Goal: Task Accomplishment & Management: Complete application form

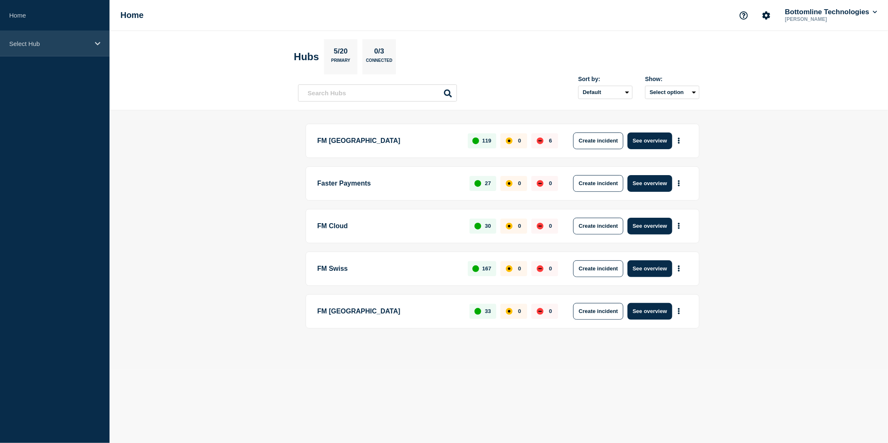
click at [92, 43] on div "Select Hub" at bounding box center [55, 43] width 110 height 25
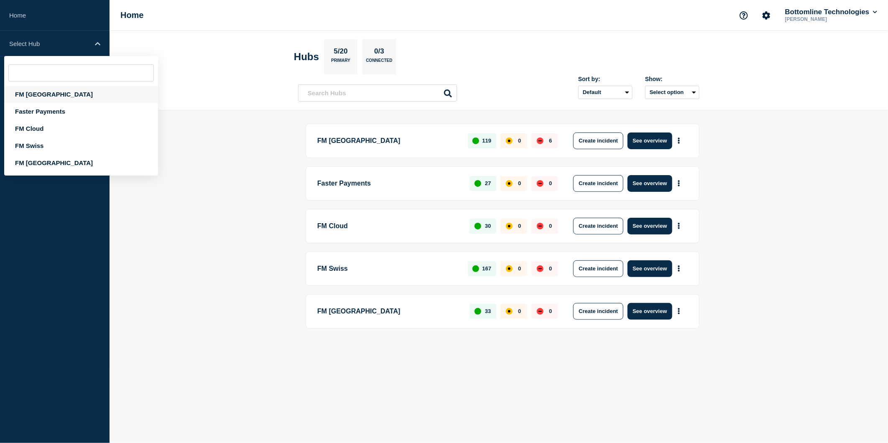
click at [69, 93] on div "FM [GEOGRAPHIC_DATA]" at bounding box center [81, 94] width 154 height 17
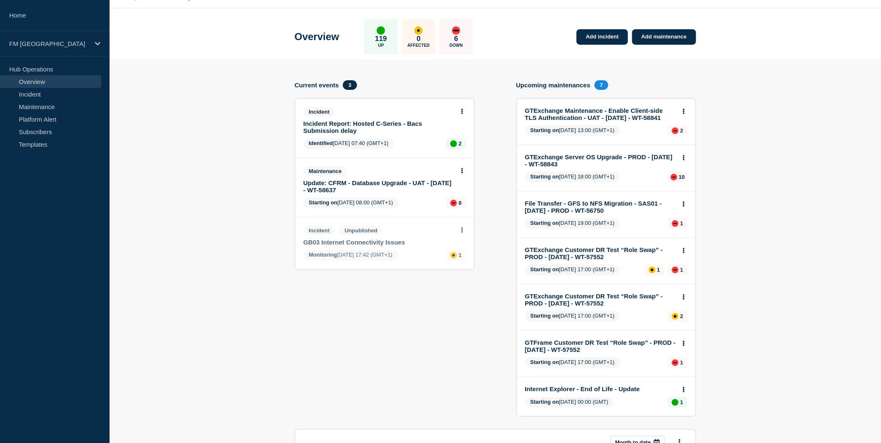
scroll to position [3, 0]
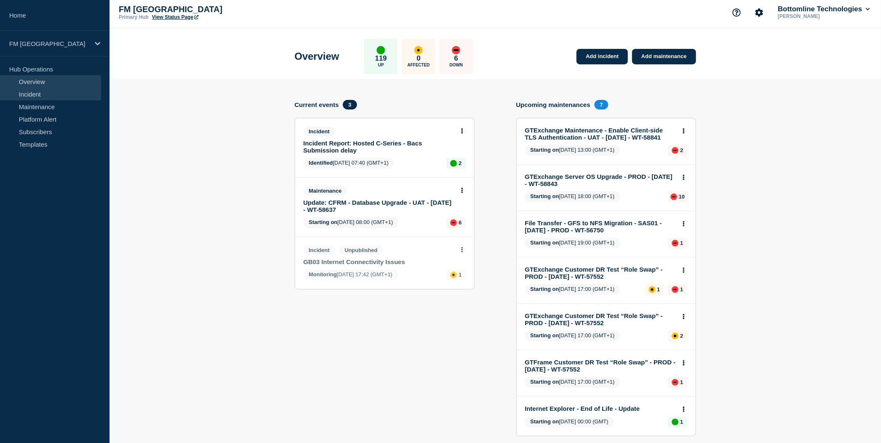
click at [55, 97] on link "Incident" at bounding box center [50, 94] width 101 height 13
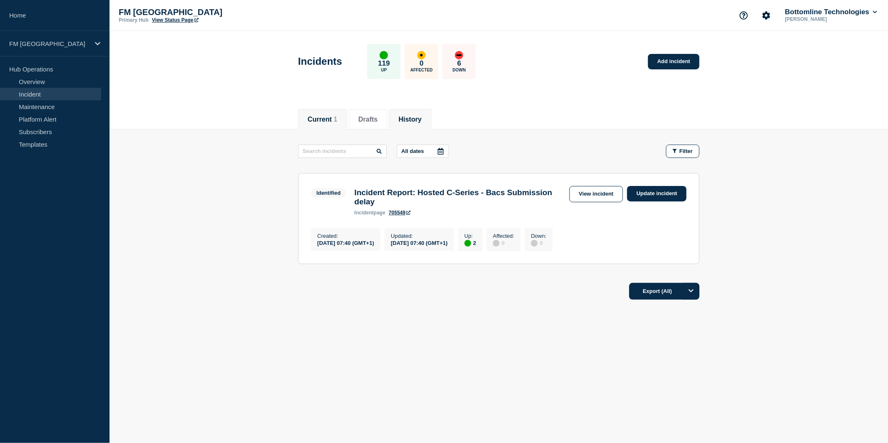
drag, startPoint x: 407, startPoint y: 119, endPoint x: 417, endPoint y: 123, distance: 10.7
click at [408, 119] on button "History" at bounding box center [409, 120] width 23 height 8
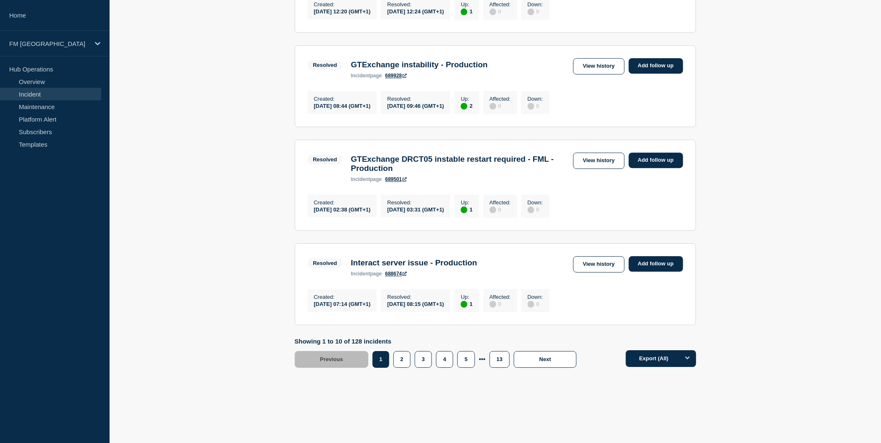
scroll to position [874, 0]
click at [95, 44] on icon at bounding box center [97, 44] width 5 height 6
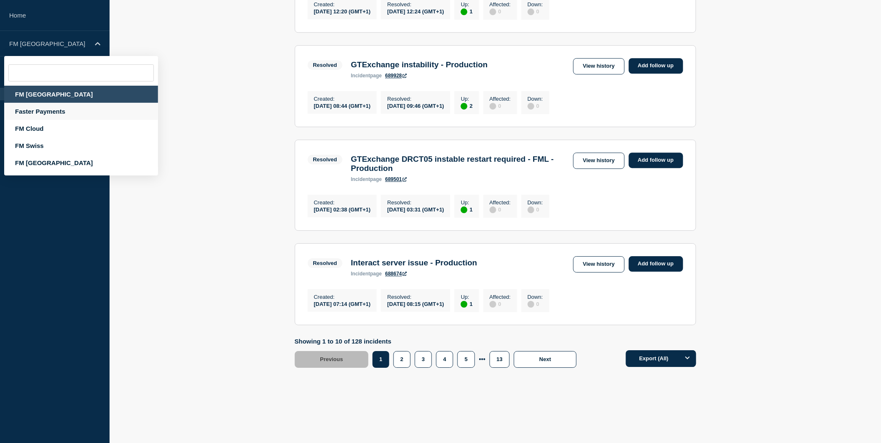
click at [72, 113] on div "Faster Payments" at bounding box center [81, 111] width 154 height 17
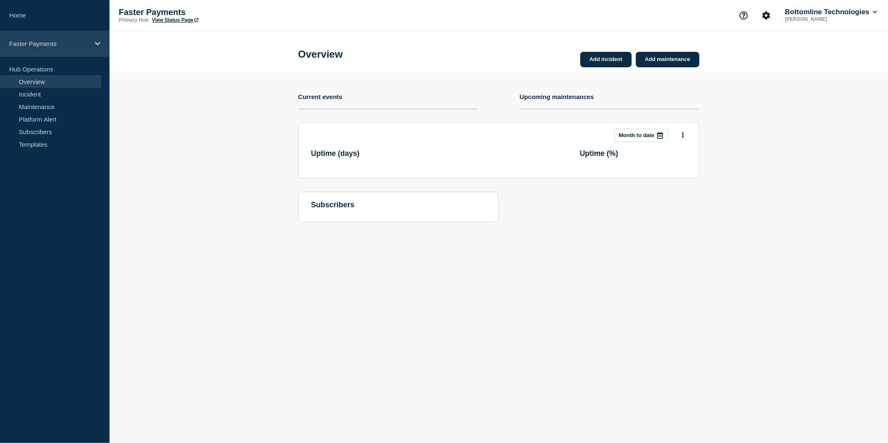
click at [94, 36] on div "Faster Payments" at bounding box center [55, 43] width 110 height 25
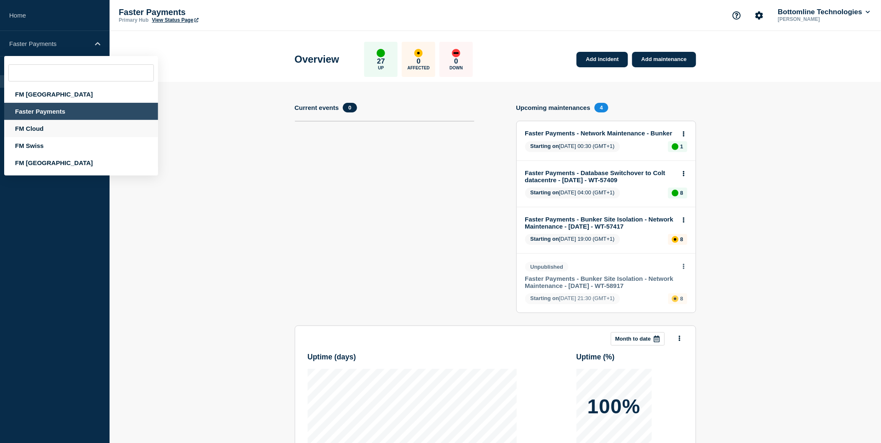
click at [49, 127] on div "FM Cloud" at bounding box center [81, 128] width 154 height 17
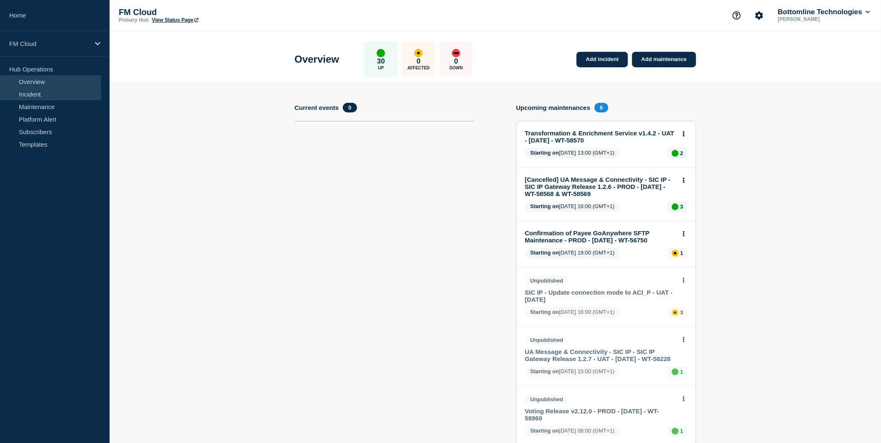
click at [56, 97] on link "Incident" at bounding box center [50, 94] width 101 height 13
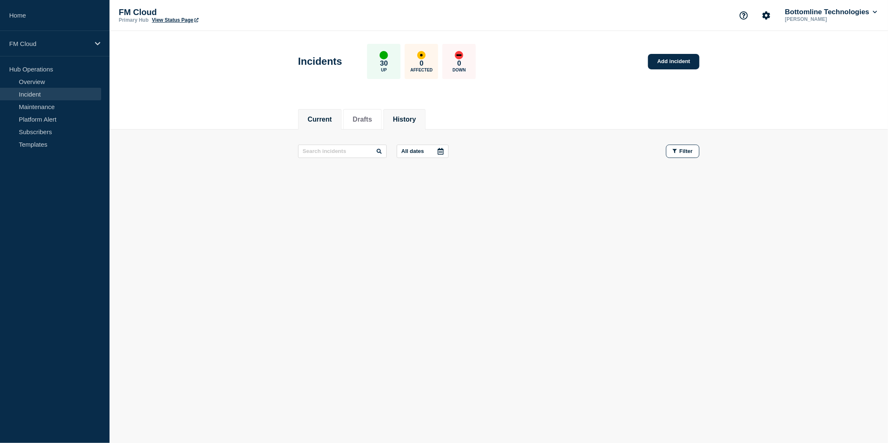
click at [425, 122] on li "History" at bounding box center [404, 119] width 42 height 20
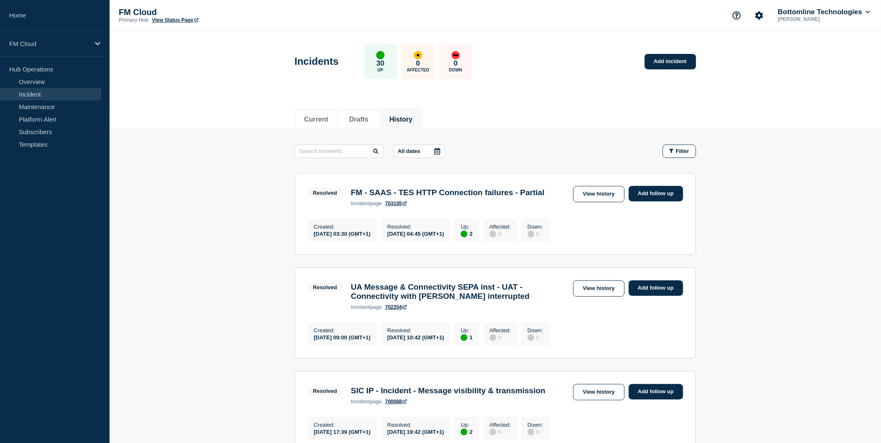
click at [395, 206] on link "703105" at bounding box center [396, 204] width 22 height 6
click at [397, 206] on link "703105" at bounding box center [396, 204] width 22 height 6
click at [613, 194] on link "View history" at bounding box center [598, 194] width 51 height 16
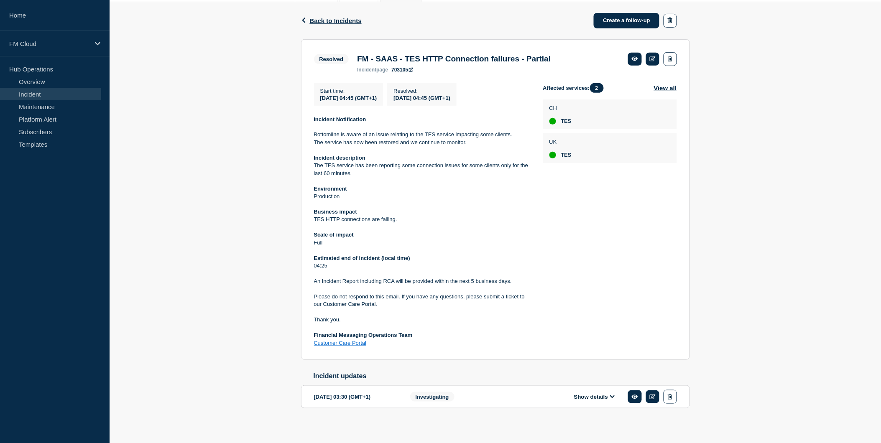
scroll to position [136, 0]
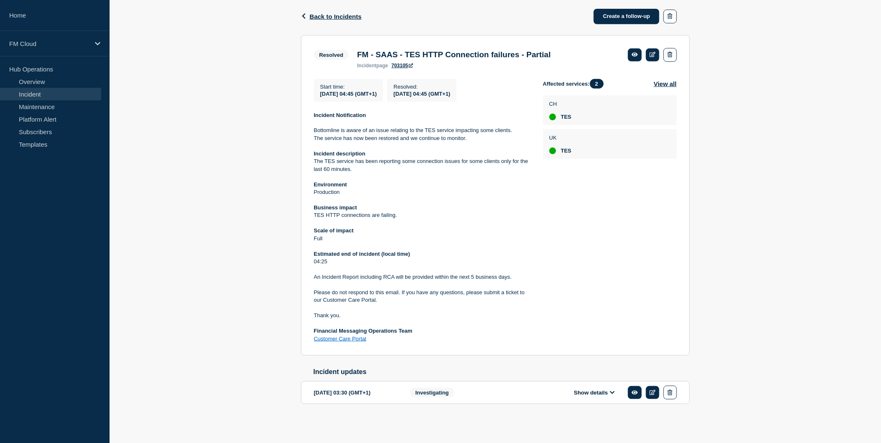
click at [601, 395] on button "Show details" at bounding box center [594, 392] width 46 height 7
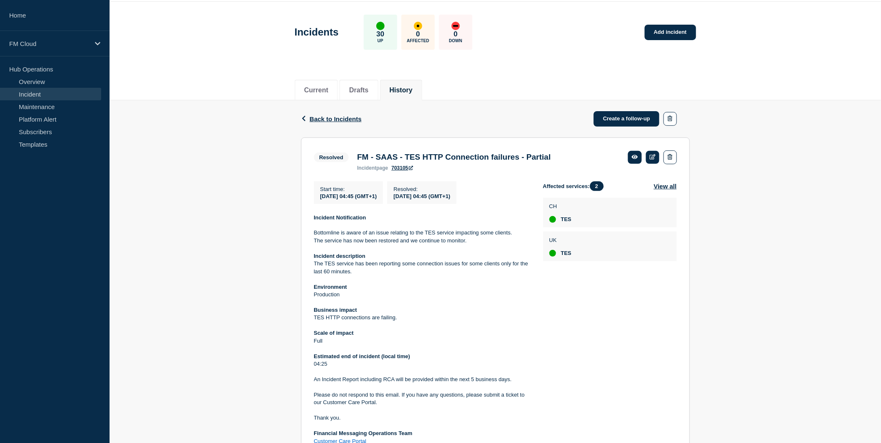
scroll to position [0, 0]
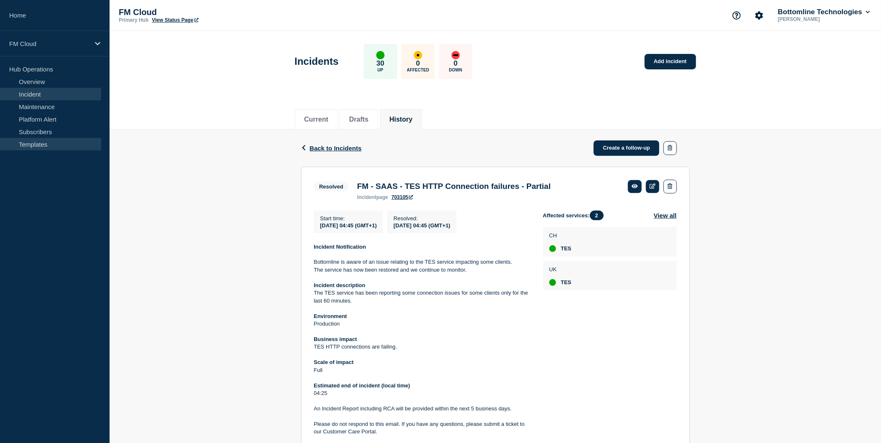
click at [56, 143] on link "Templates" at bounding box center [50, 144] width 101 height 13
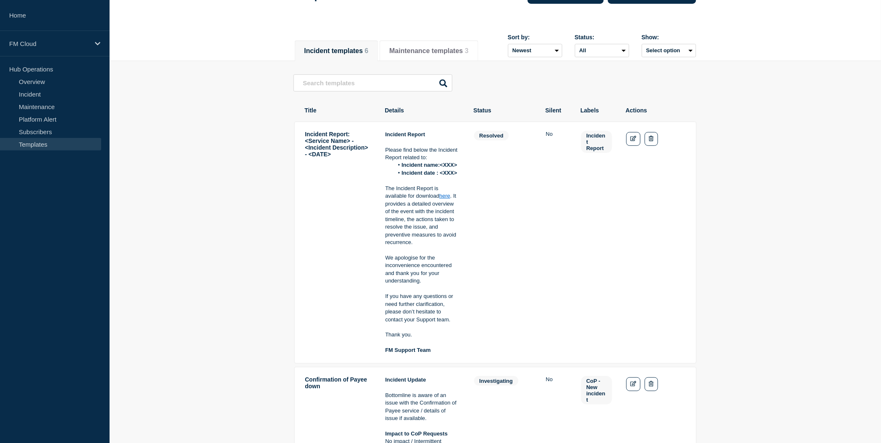
scroll to position [46, 0]
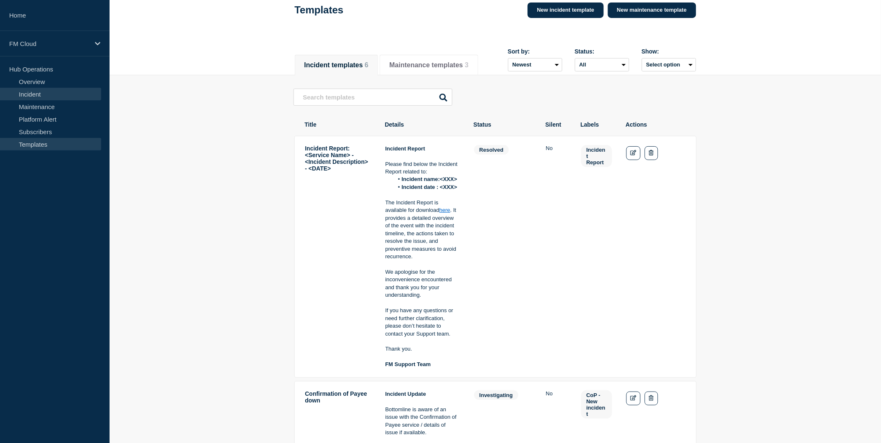
click at [51, 94] on link "Incident" at bounding box center [50, 94] width 101 height 13
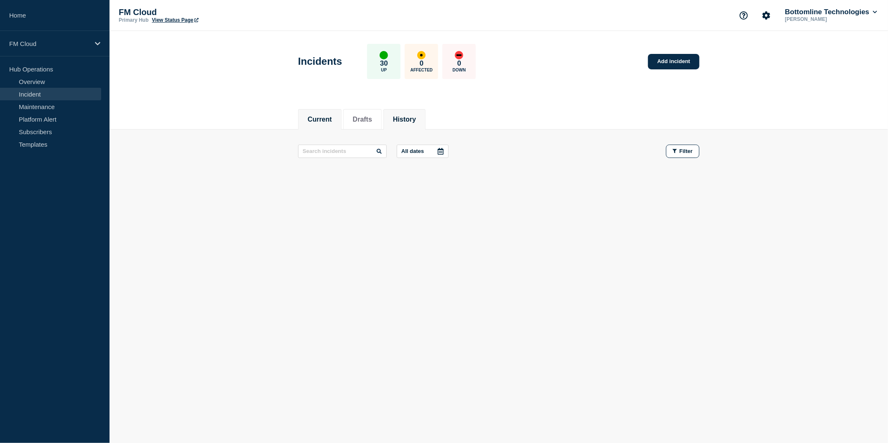
click at [400, 121] on button "History" at bounding box center [404, 120] width 23 height 8
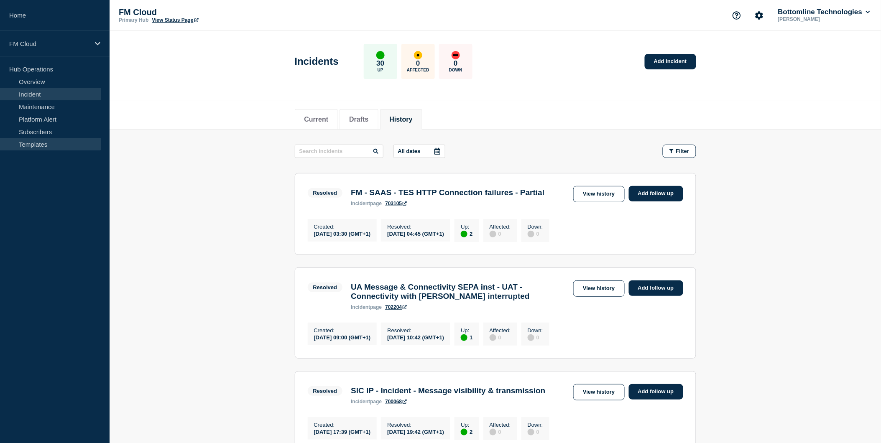
click at [53, 141] on link "Templates" at bounding box center [50, 144] width 101 height 13
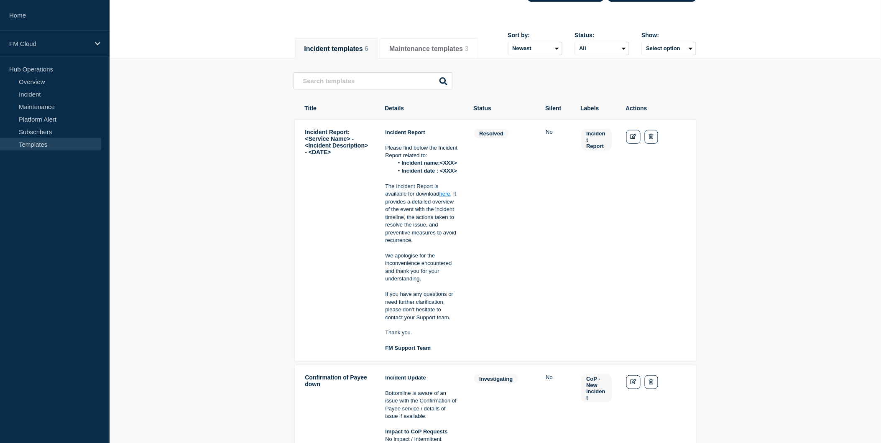
scroll to position [46, 0]
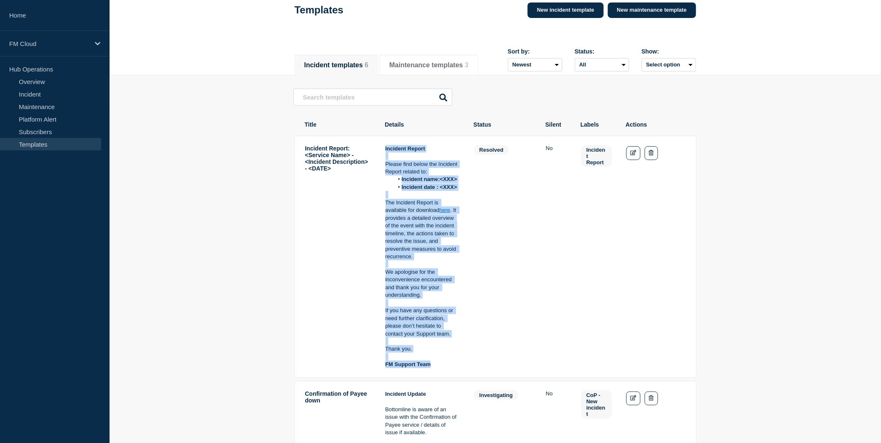
drag, startPoint x: 448, startPoint y: 367, endPoint x: 385, endPoint y: 149, distance: 227.1
click at [385, 149] on div "Incident Report Please find below the Incident Report related to: Incident name…" at bounding box center [422, 257] width 74 height 224
copy div "Incident Report Please find below the Incident Report related to: Incident name…"
click at [581, 13] on link "New incident template" at bounding box center [565, 10] width 76 height 15
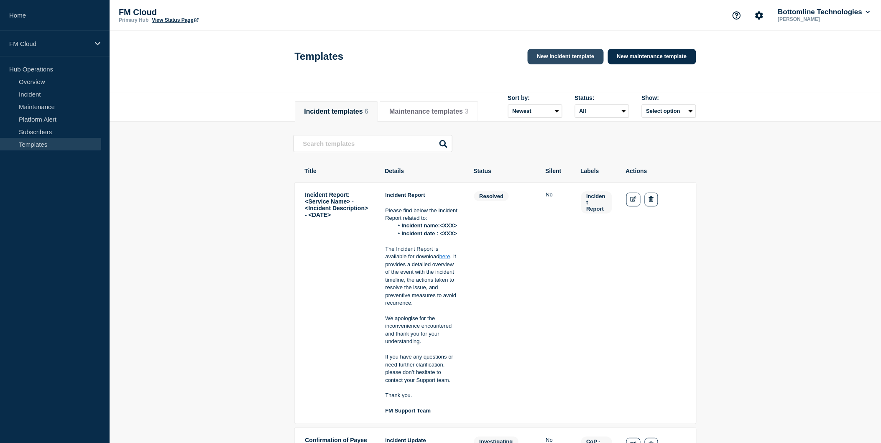
click at [561, 58] on link "New incident template" at bounding box center [565, 56] width 76 height 15
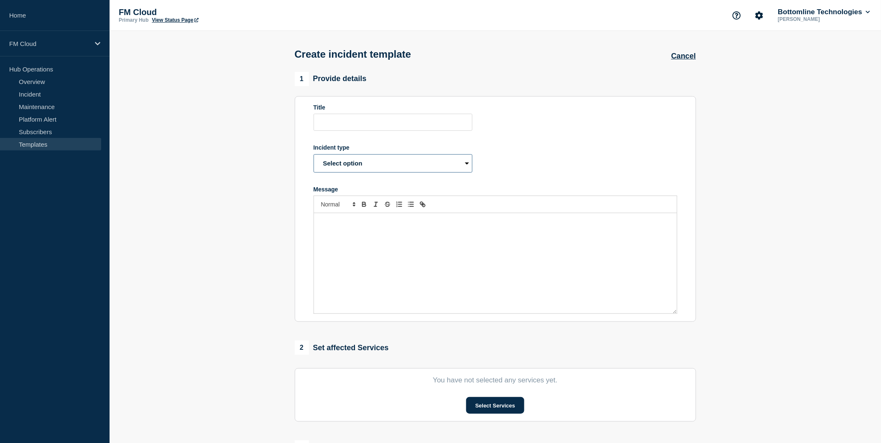
click at [423, 160] on select "Select option Investigating Identified Monitoring Resolved" at bounding box center [392, 163] width 159 height 18
select select "resolved"
click at [313, 156] on select "Select option Investigating Identified Monitoring Resolved" at bounding box center [392, 163] width 159 height 18
click at [369, 229] on div "Message" at bounding box center [495, 263] width 363 height 100
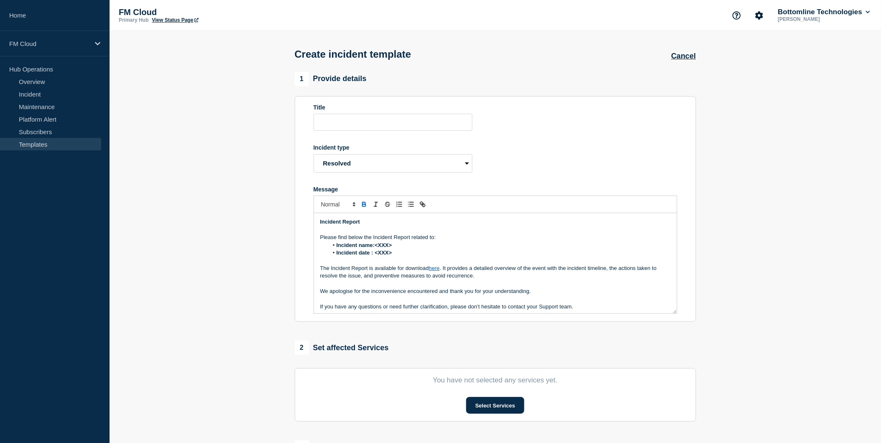
scroll to position [33, 0]
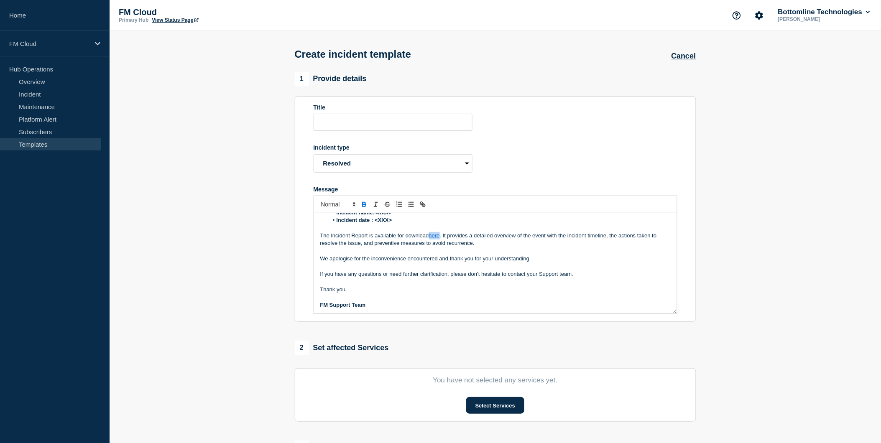
drag, startPoint x: 441, startPoint y: 237, endPoint x: 431, endPoint y: 239, distance: 11.2
click at [431, 239] on p "The Incident Report is available for download here . It provides a detailed ove…" at bounding box center [495, 239] width 350 height 15
click at [423, 202] on icon "Toggle link" at bounding box center [423, 205] width 8 height 8
click at [423, 205] on icon "Toggle link" at bounding box center [423, 205] width 8 height 8
paste input "Incident Report Please find below the Incident Report related to: Incident name…"
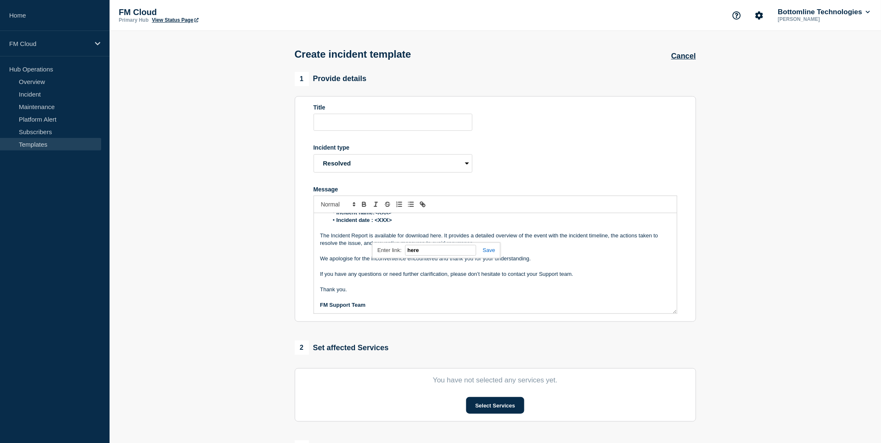
scroll to position [0, 0]
drag, startPoint x: 817, startPoint y: 95, endPoint x: 559, endPoint y: 187, distance: 273.8
click at [817, 95] on section "1 Provide details Title Incident type Select option Investigating Identified Mo…" at bounding box center [495, 333] width 771 height 522
click at [439, 237] on p "The Incident Report is available for download here. It provides a detailed over…" at bounding box center [495, 239] width 350 height 15
drag, startPoint x: 441, startPoint y: 236, endPoint x: 431, endPoint y: 238, distance: 11.1
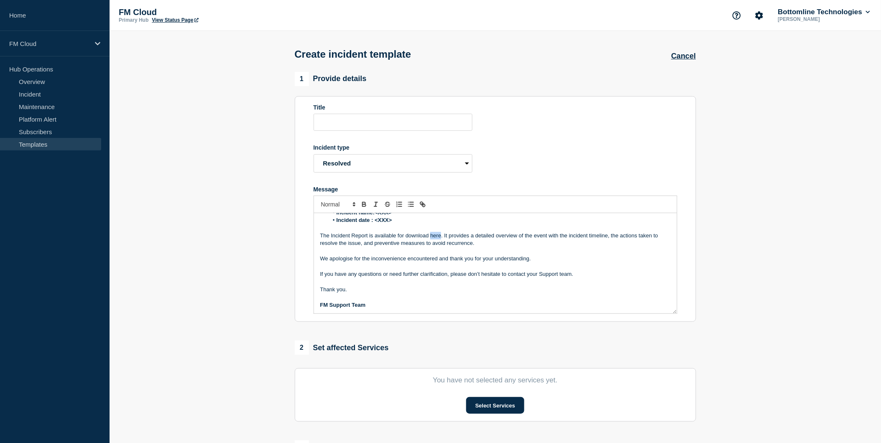
click at [431, 238] on p "The Incident Report is available for download here. It provides a detailed over…" at bounding box center [495, 239] width 350 height 15
click at [423, 205] on line "Toggle link" at bounding box center [423, 205] width 2 height 2
paste input "ttps://[DOMAIN_NAME][URL]"
type input "[URL][DOMAIN_NAME]"
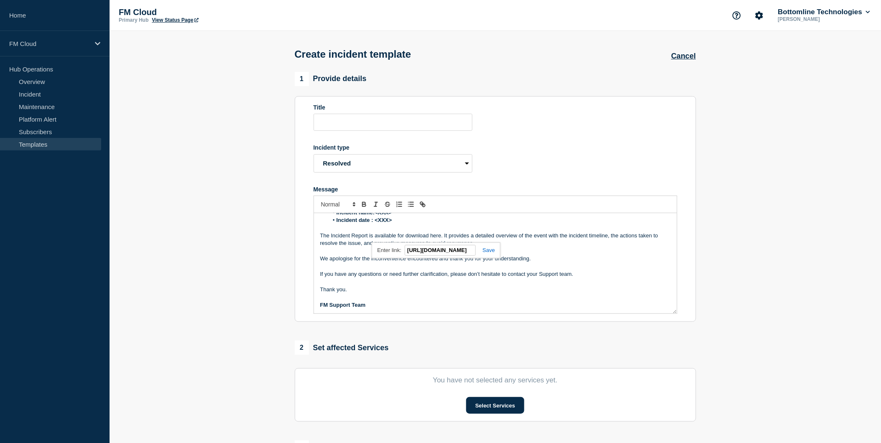
scroll to position [0, 0]
click at [488, 252] on link at bounding box center [485, 250] width 19 height 6
click at [562, 250] on p "Message" at bounding box center [495, 251] width 350 height 8
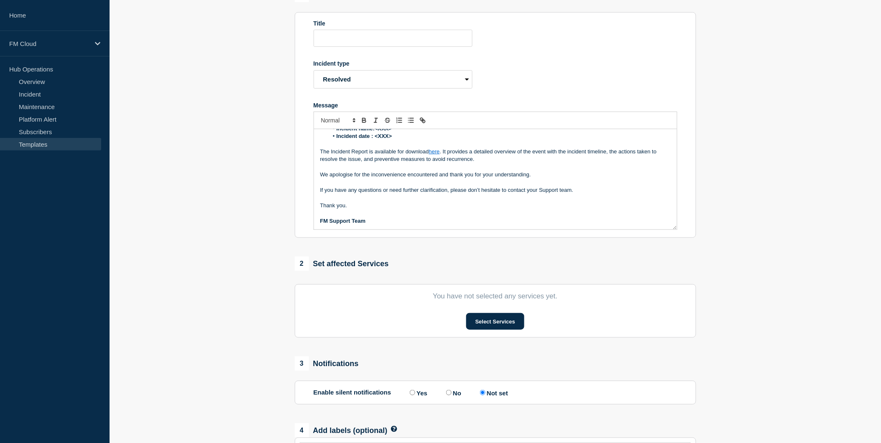
scroll to position [93, 0]
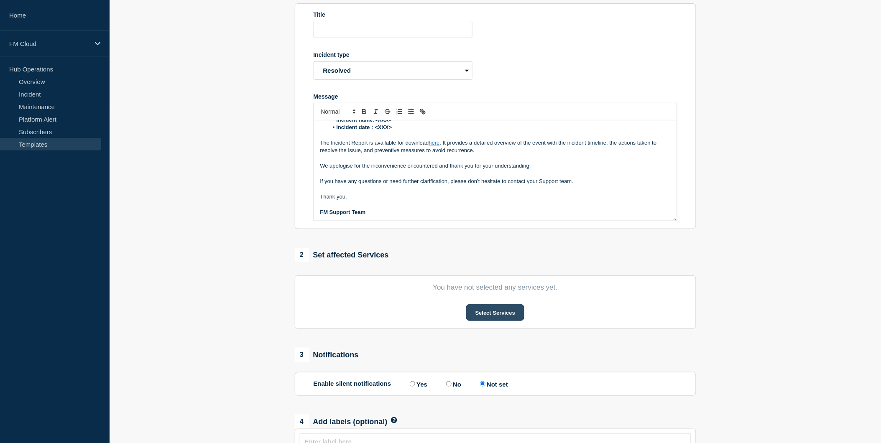
click at [507, 312] on button "Select Services" at bounding box center [495, 312] width 58 height 17
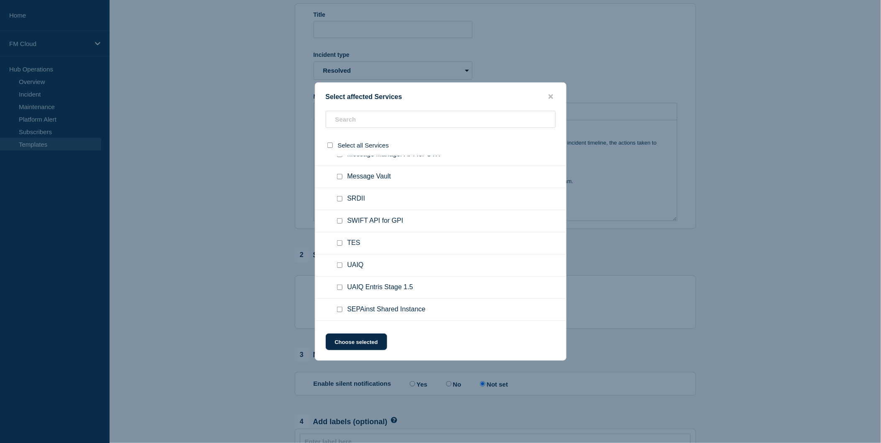
scroll to position [325, 0]
click at [339, 194] on input "TES checkbox" at bounding box center [339, 196] width 5 height 5
checkbox input "true"
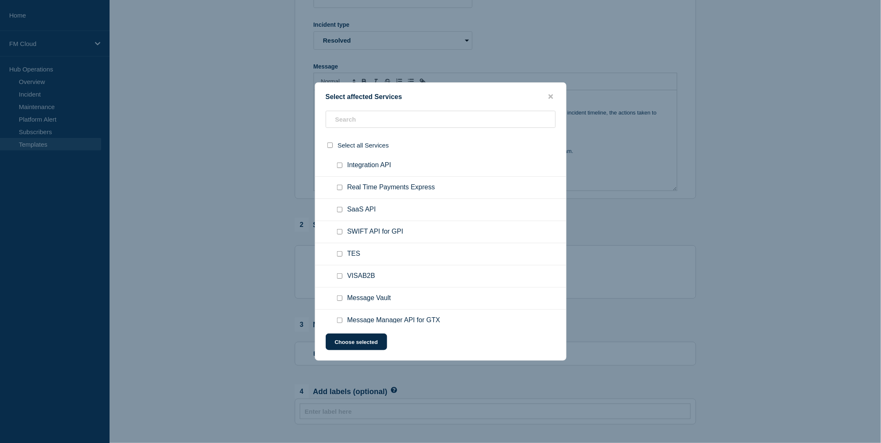
scroll to position [139, 0]
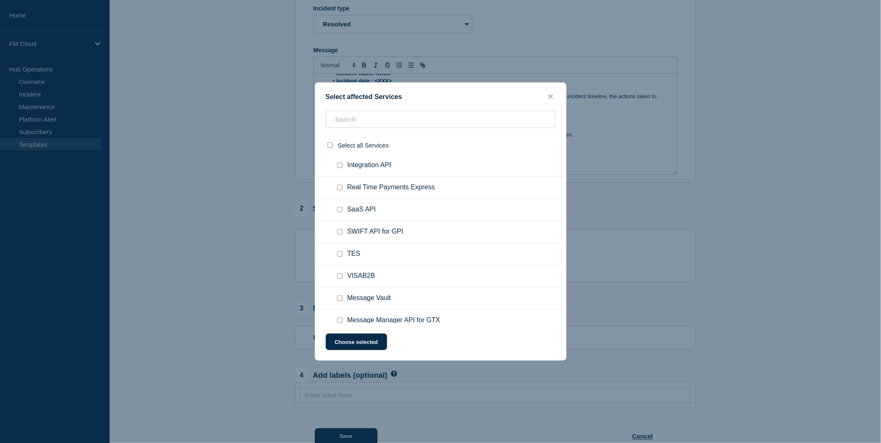
click at [341, 251] on input "TES checkbox" at bounding box center [339, 253] width 5 height 5
checkbox input "true"
click at [375, 344] on button "Choose selected" at bounding box center [356, 342] width 61 height 17
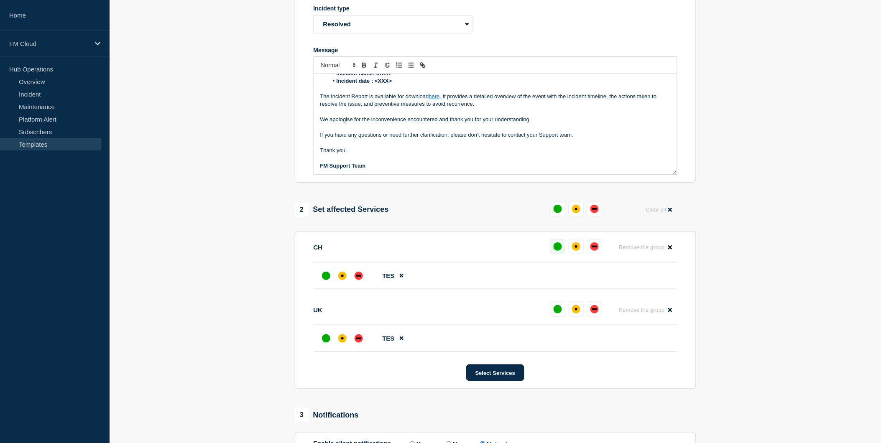
click at [558, 250] on div "up" at bounding box center [557, 246] width 8 height 8
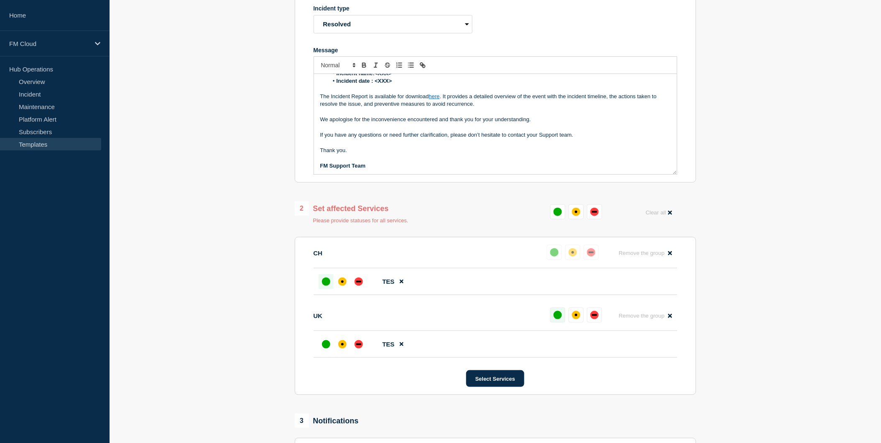
click at [555, 315] on div "up" at bounding box center [557, 315] width 8 height 8
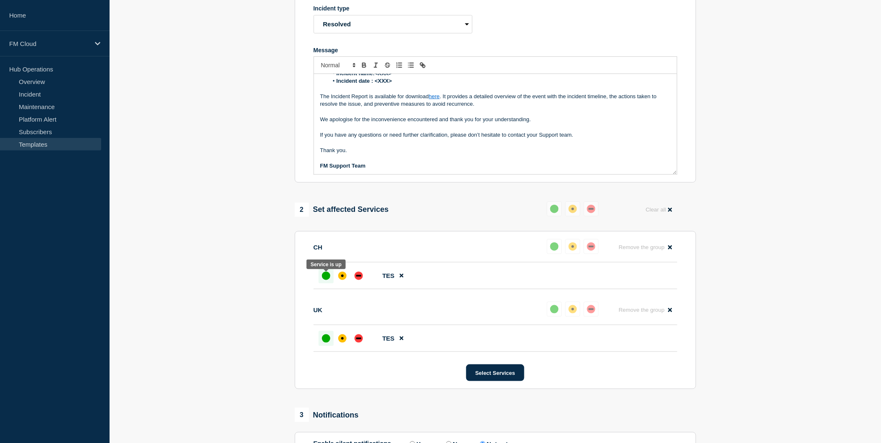
click at [328, 278] on div "up" at bounding box center [326, 276] width 8 height 8
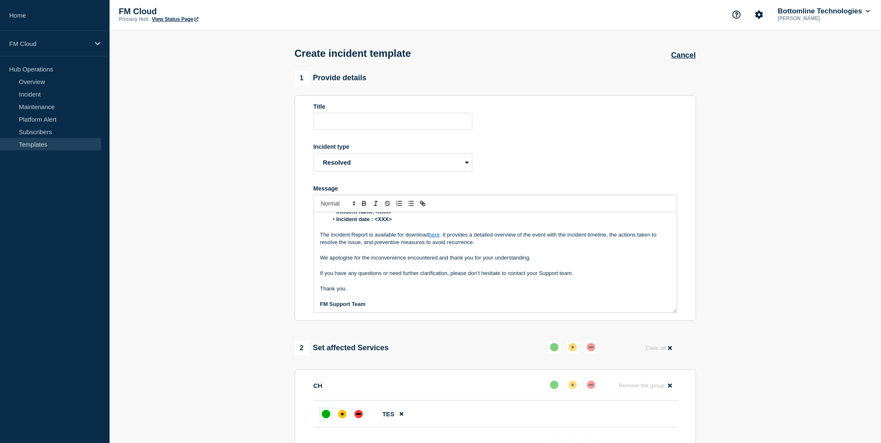
scroll to position [0, 0]
click at [473, 159] on form "Title Incident type Select option Investigating Identified Monitoring Resolved …" at bounding box center [495, 209] width 364 height 210
click at [469, 160] on select "Select option Investigating Identified Monitoring Resolved" at bounding box center [392, 163] width 159 height 18
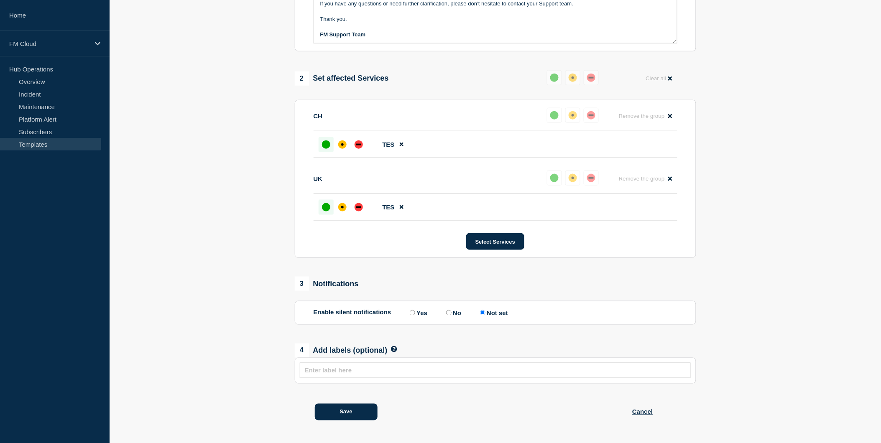
scroll to position [274, 0]
click at [352, 414] on button "Save" at bounding box center [346, 412] width 63 height 17
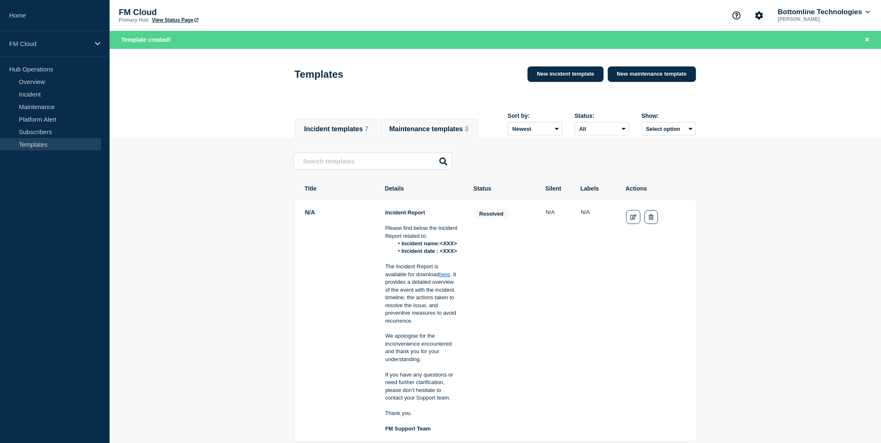
click at [449, 127] on button "Maintenance templates 3" at bounding box center [428, 129] width 79 height 8
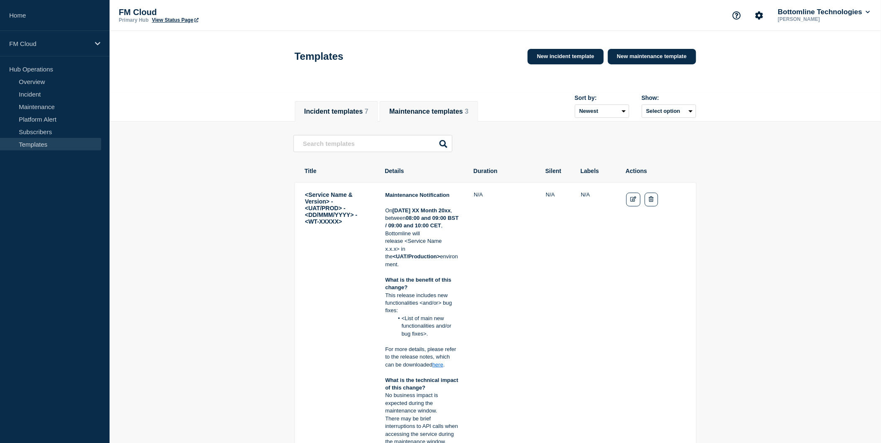
click at [353, 114] on button "Incident templates 7" at bounding box center [336, 112] width 64 height 8
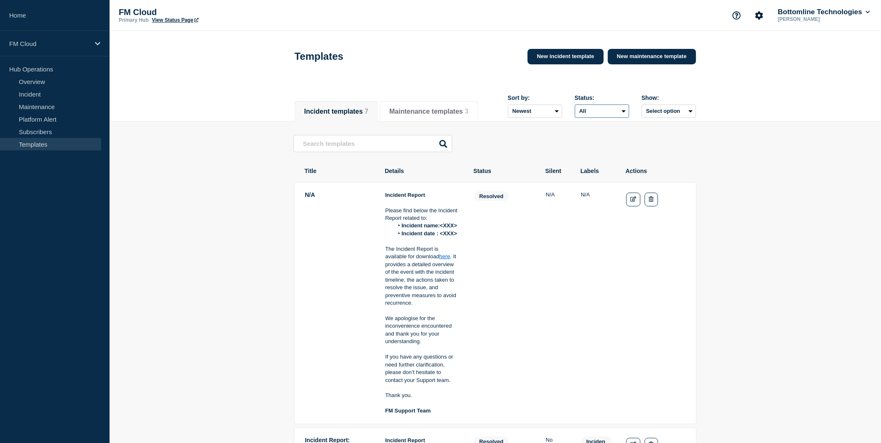
click at [620, 114] on select "All Investigating Identified Monitoring Resolved" at bounding box center [602, 110] width 54 height 13
click at [659, 112] on button "Select option" at bounding box center [669, 110] width 54 height 13
click at [639, 131] on input "all checkbox" at bounding box center [636, 129] width 5 height 5
checkbox input "false"
checkbox input "true"
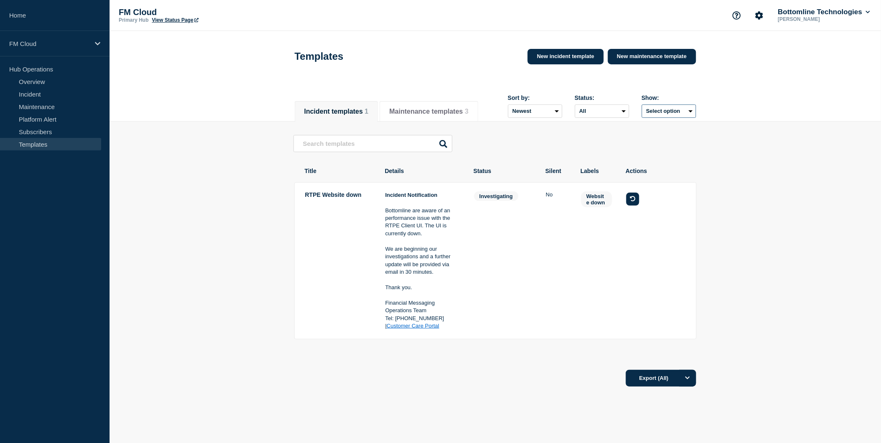
click at [658, 111] on button "Select option" at bounding box center [669, 110] width 54 height 13
click at [639, 132] on input "all checkbox" at bounding box center [636, 129] width 5 height 5
checkbox input "false"
click at [662, 106] on div "Show: Select option" at bounding box center [669, 105] width 54 height 23
drag, startPoint x: 661, startPoint y: 112, endPoint x: 662, endPoint y: 116, distance: 4.3
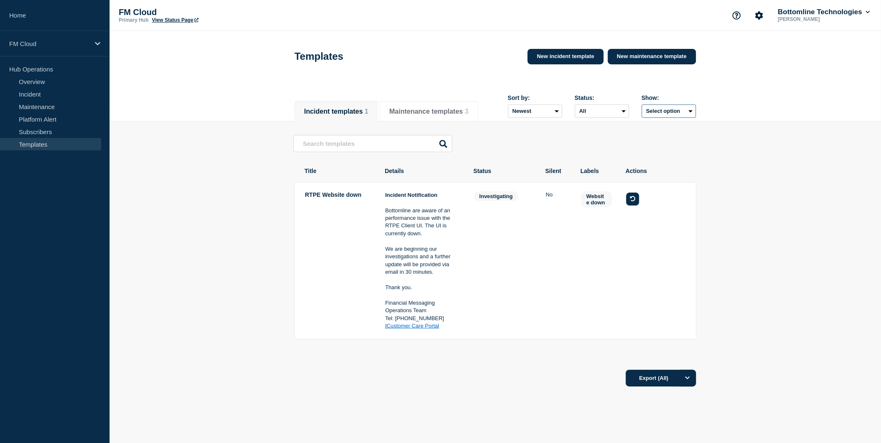
click at [662, 111] on button "Select option" at bounding box center [669, 110] width 54 height 13
click at [639, 154] on input "createdByMe checkbox" at bounding box center [636, 151] width 5 height 5
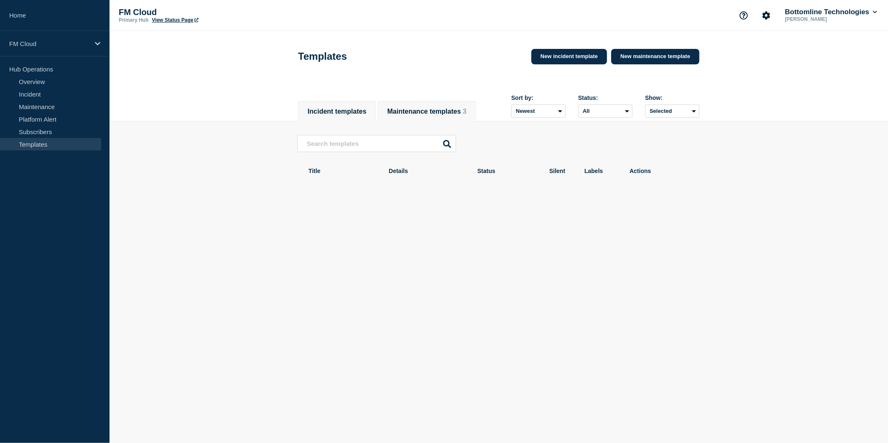
click at [426, 108] on button "Maintenance templates 3" at bounding box center [426, 112] width 79 height 8
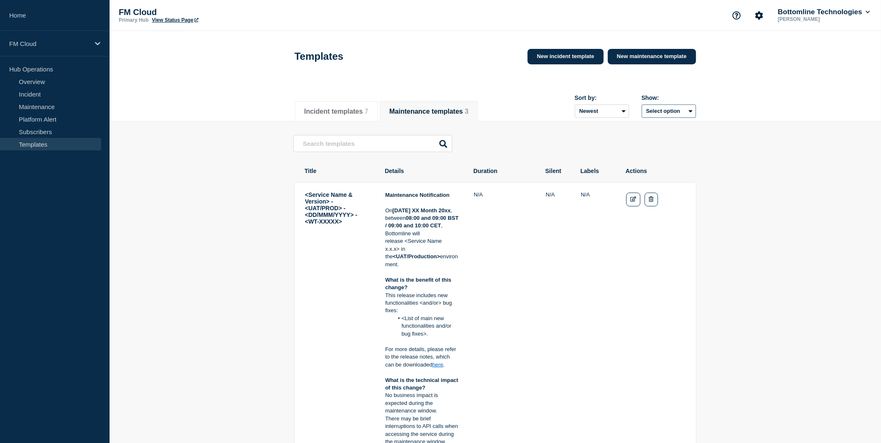
click at [665, 116] on button "Select option" at bounding box center [669, 110] width 54 height 13
click at [649, 156] on span "Created by me" at bounding box center [662, 152] width 38 height 8
click at [653, 117] on button "Select option" at bounding box center [669, 110] width 54 height 13
click at [637, 152] on input "createdByMe checkbox" at bounding box center [636, 151] width 5 height 5
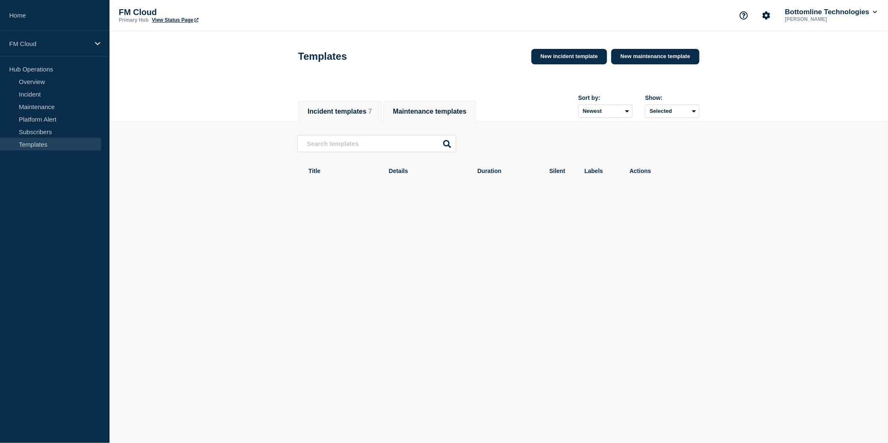
click at [362, 109] on button "Incident templates 7" at bounding box center [340, 112] width 64 height 8
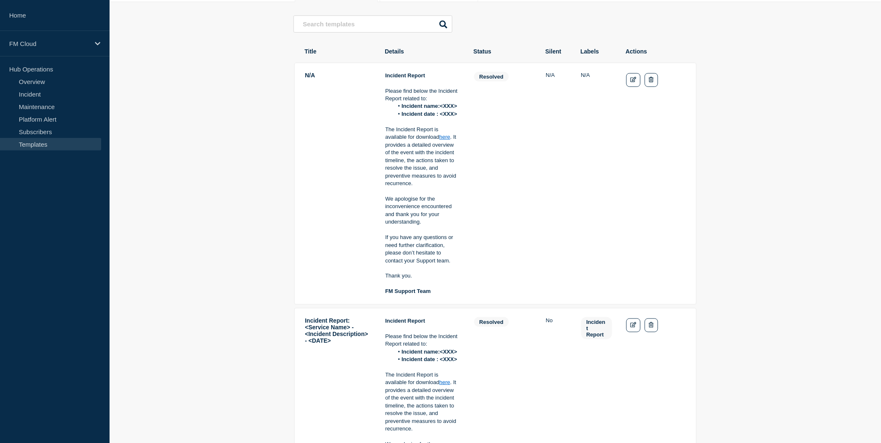
scroll to position [93, 0]
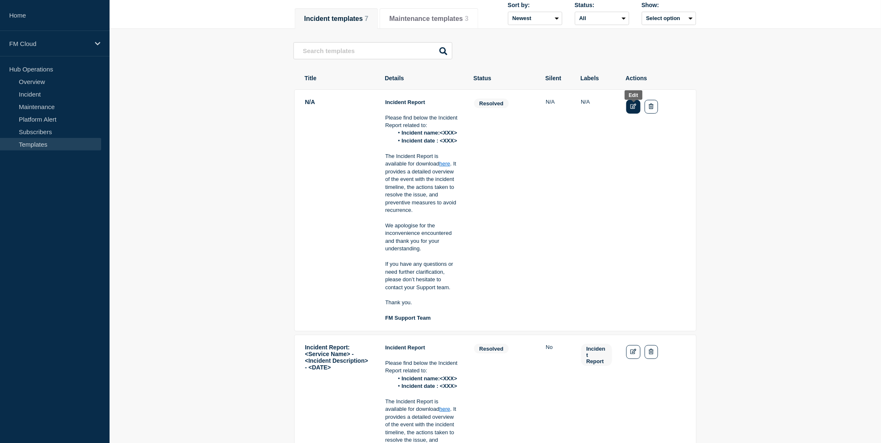
click at [631, 108] on icon "Edit" at bounding box center [633, 106] width 6 height 5
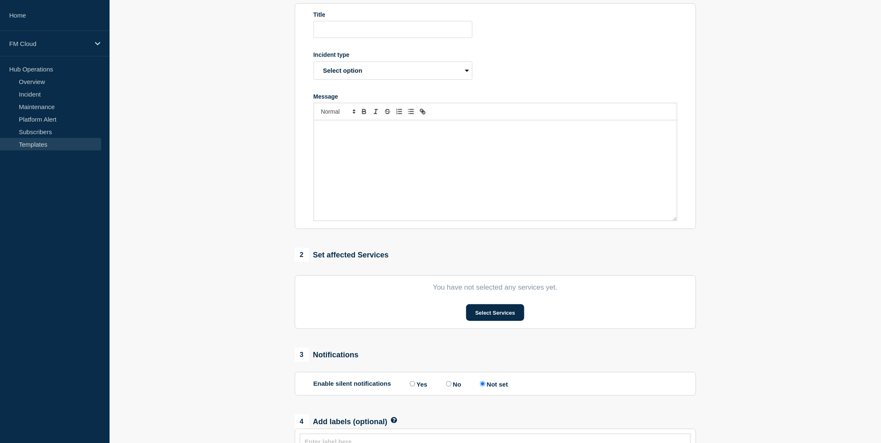
select select "resolved"
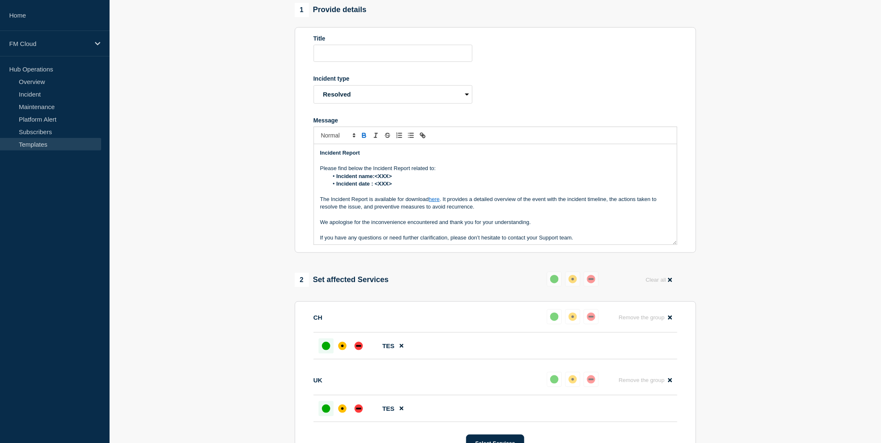
click at [434, 202] on link "here" at bounding box center [434, 199] width 11 height 6
click at [515, 192] on p "Message" at bounding box center [495, 192] width 350 height 8
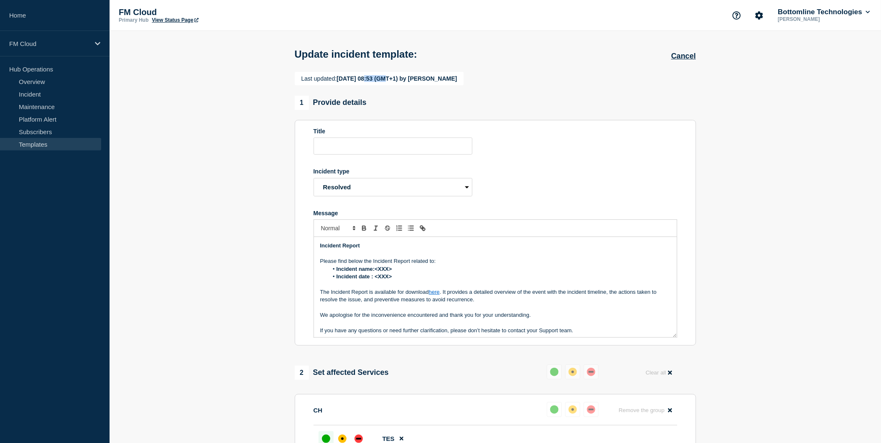
drag, startPoint x: 362, startPoint y: 82, endPoint x: 381, endPoint y: 84, distance: 18.5
click at [381, 84] on div "Last updated: [DATE] 08:53 (GMT+1) by [PERSON_NAME]" at bounding box center [379, 78] width 169 height 13
click at [683, 53] on button "Cancel" at bounding box center [683, 56] width 25 height 9
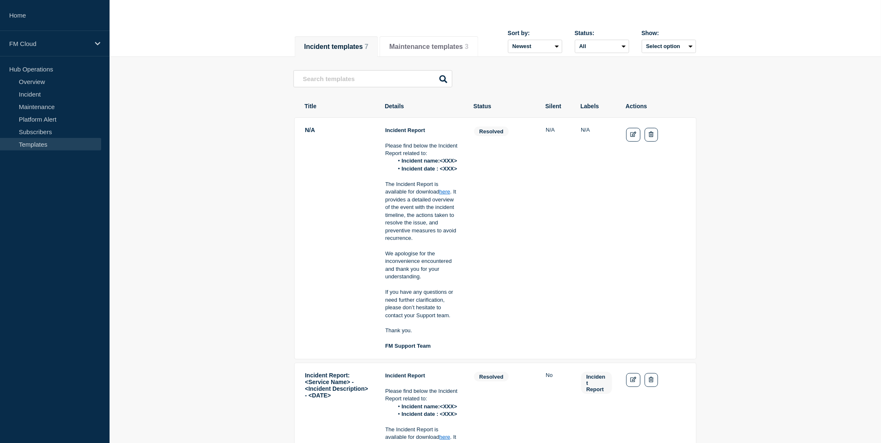
scroll to position [46, 0]
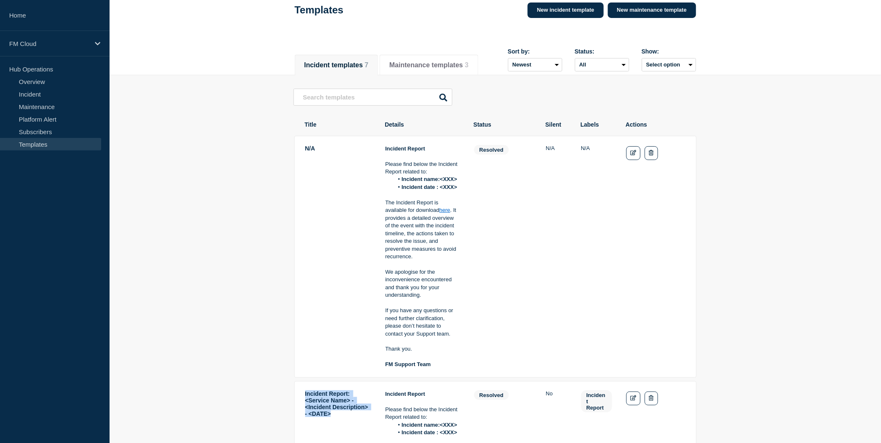
drag, startPoint x: 329, startPoint y: 429, endPoint x: 304, endPoint y: 398, distance: 39.8
copy td "Incident Report: <Service Name> - <Incident Description> - <DATE>"
click at [629, 156] on link "Edit" at bounding box center [633, 153] width 15 height 14
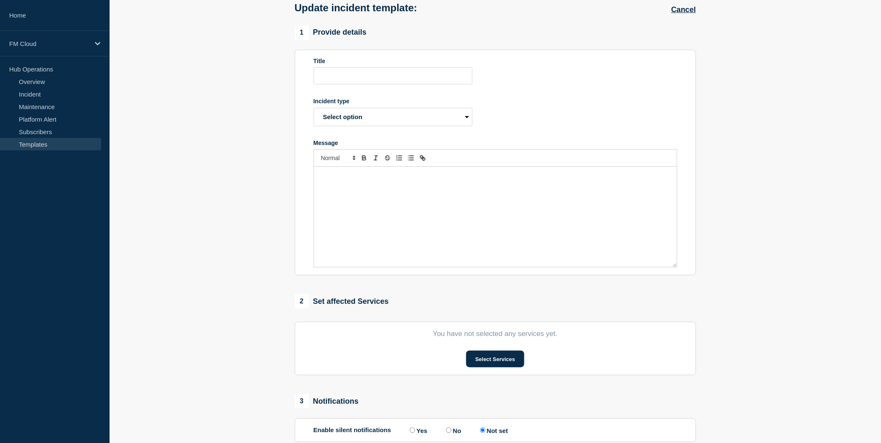
select select "resolved"
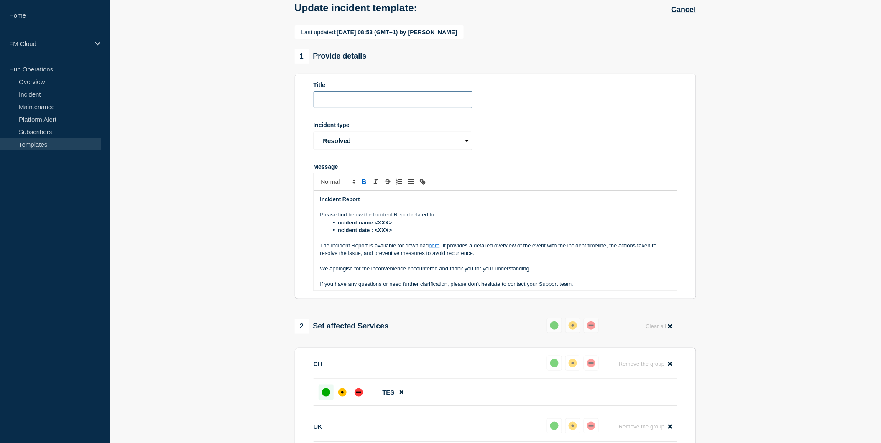
click at [332, 101] on input "Title" at bounding box center [392, 99] width 159 height 17
paste input "Incident Report: <Service Name> - <Incident Description> - <DATE>"
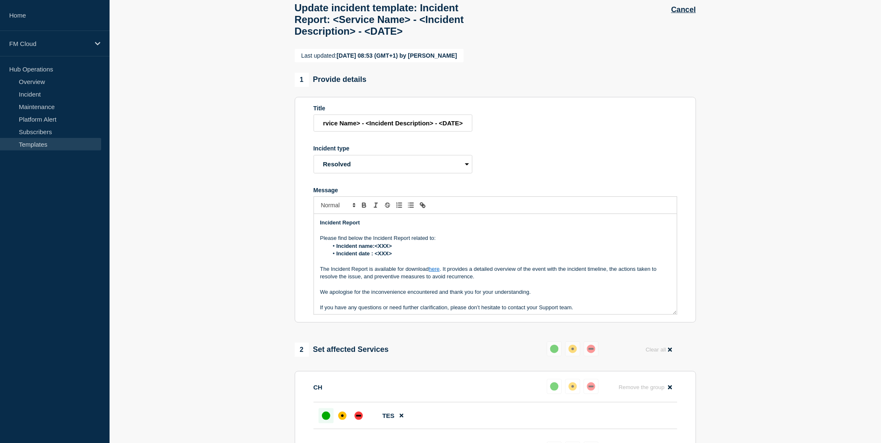
click at [550, 146] on form "Title Incident Report: <Service Name> - <Incident Description> - <DATE> Inciden…" at bounding box center [495, 210] width 364 height 210
drag, startPoint x: 319, startPoint y: 130, endPoint x: 313, endPoint y: 128, distance: 6.4
click at [313, 128] on input "Incident Report: <Service Name> - <Incident Description> - <DATE>" at bounding box center [392, 123] width 159 height 17
click at [337, 132] on input "FM - Incident Report: <Service Name> - <Incident Description> - <DATE>" at bounding box center [392, 123] width 159 height 17
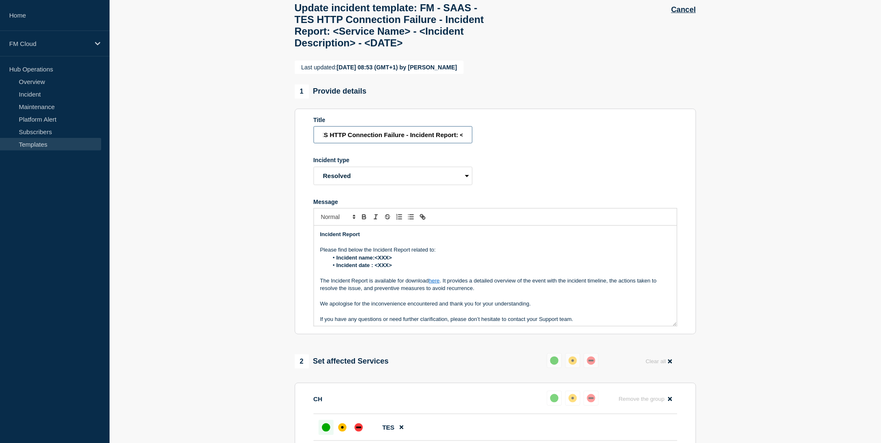
scroll to position [0, 31]
click at [425, 143] on input "FM - SAAS - TES HTTP Connection Failure - Incident Report: <Service Name> - <In…" at bounding box center [392, 134] width 159 height 17
drag, startPoint x: 423, startPoint y: 158, endPoint x: 579, endPoint y: 154, distance: 155.9
click at [579, 154] on form "Title FM - SAAS - TES HTTP Connection Failure - Incident Report: <Service Name>…" at bounding box center [495, 222] width 364 height 210
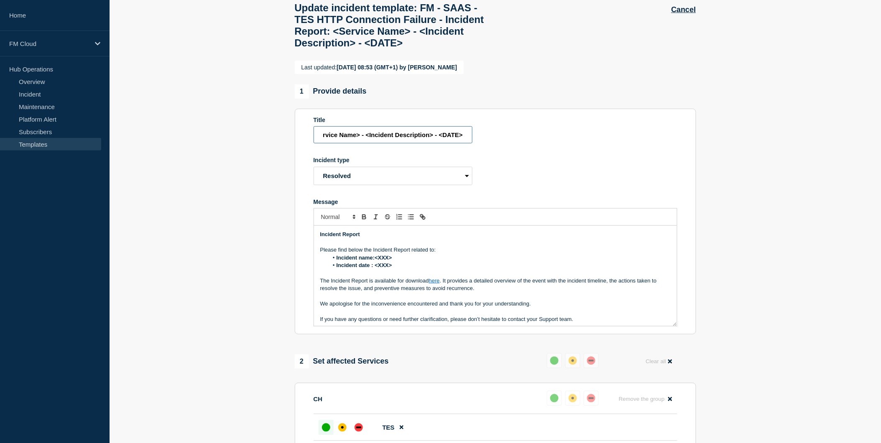
type input "FM - SAAS - TES HTTP Connection Failure - Incident Report: <Service Name> - <In…"
click at [472, 157] on form "Title FM - SAAS - TES HTTP Connection Failure - Incident Report: <Service Name>…" at bounding box center [495, 222] width 364 height 210
drag, startPoint x: 322, startPoint y: 159, endPoint x: 554, endPoint y: 155, distance: 232.0
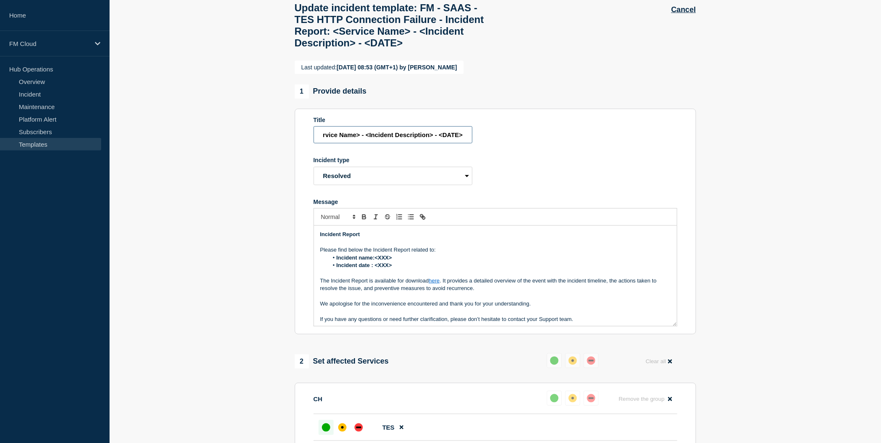
click at [554, 155] on form "Title FM - SAAS - TES HTTP Connection Failure - Incident Report: <Service Name>…" at bounding box center [495, 222] width 364 height 210
click at [371, 143] on input "FM - SAAS - TES HTTP Connection Failure - Incident Report: <Service Name> - <In…" at bounding box center [392, 134] width 159 height 17
drag, startPoint x: 323, startPoint y: 160, endPoint x: 357, endPoint y: 160, distance: 33.9
click at [357, 143] on input "FM - SAAS - TES HTTP Connection Failure - Incident Report: <Service Name> - <In…" at bounding box center [392, 134] width 159 height 17
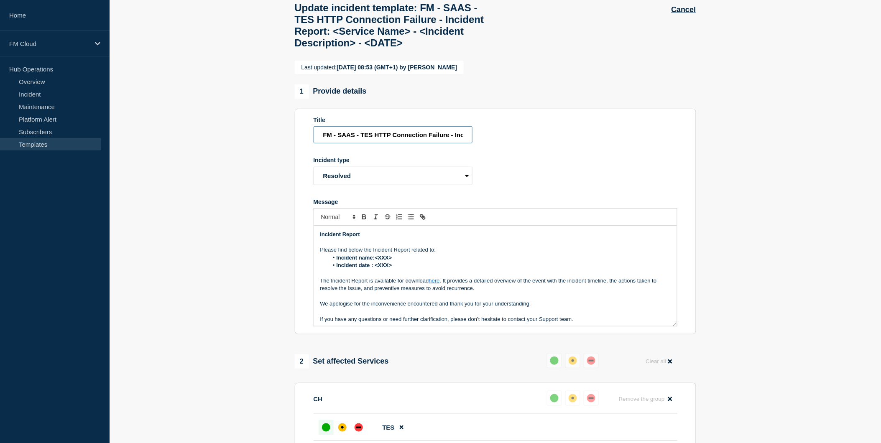
drag, startPoint x: 362, startPoint y: 159, endPoint x: 450, endPoint y: 160, distance: 88.2
click at [450, 143] on input "FM - SAAS - TES HTTP Connection Failure - Incident Report: <Service Name> - <In…" at bounding box center [392, 134] width 159 height 17
drag, startPoint x: 343, startPoint y: 162, endPoint x: 288, endPoint y: 161, distance: 54.3
click at [288, 161] on section "Last updated: [DATE] 08:53 (GMT+1) by [PERSON_NAME] 1 Provide details Title FM …" at bounding box center [495, 387] width 771 height 653
click at [334, 143] on input "FM - SAAS - TES HTTP Connection Failure - Incident Report: <Service Name> - <In…" at bounding box center [392, 134] width 159 height 17
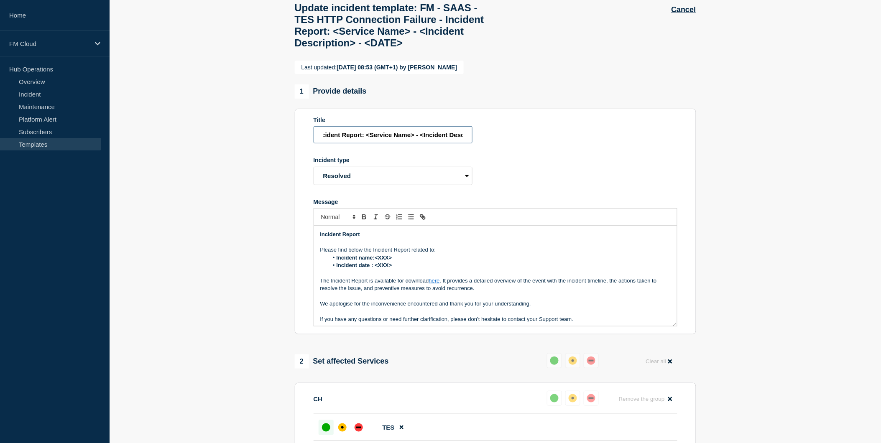
scroll to position [0, 194]
drag, startPoint x: 321, startPoint y: 160, endPoint x: 497, endPoint y: 161, distance: 176.8
click at [497, 161] on form "Title FM - SAAS - TES HTTP Connection Failure - Incident Report: <Service Name>…" at bounding box center [495, 222] width 364 height 210
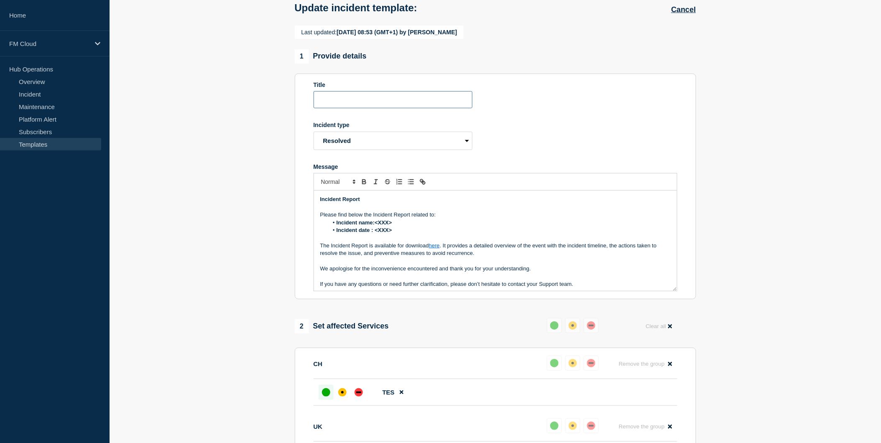
scroll to position [0, 0]
paste input "Incident Report: FM - SAAS - TES HTTP 500 Connection Failure - [DATE]"
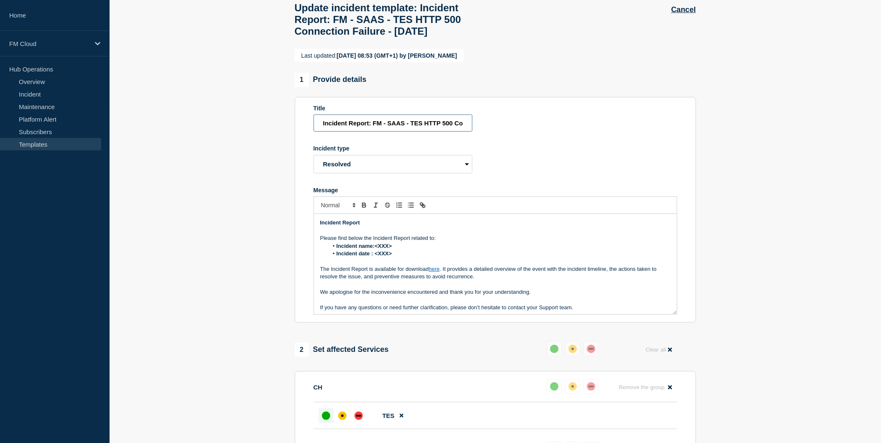
drag, startPoint x: 320, startPoint y: 127, endPoint x: 293, endPoint y: 127, distance: 26.3
click at [293, 127] on div "Last updated: [DATE] 08:53 (GMT+1) by [PERSON_NAME] 1 Provide details Title Inc…" at bounding box center [495, 375] width 411 height 653
type input "Incident Report: FM - SAAS - TES HTTP 500 Connection Failure - [DATE]"
click at [579, 148] on form "Title Incident Report: FM - SAAS - TES HTTP 500 Connection Failure - [DATE] Inc…" at bounding box center [495, 210] width 364 height 210
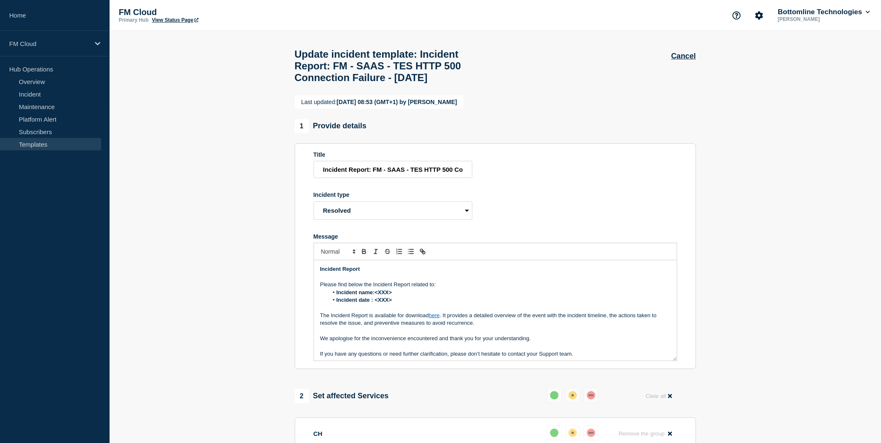
scroll to position [46, 0]
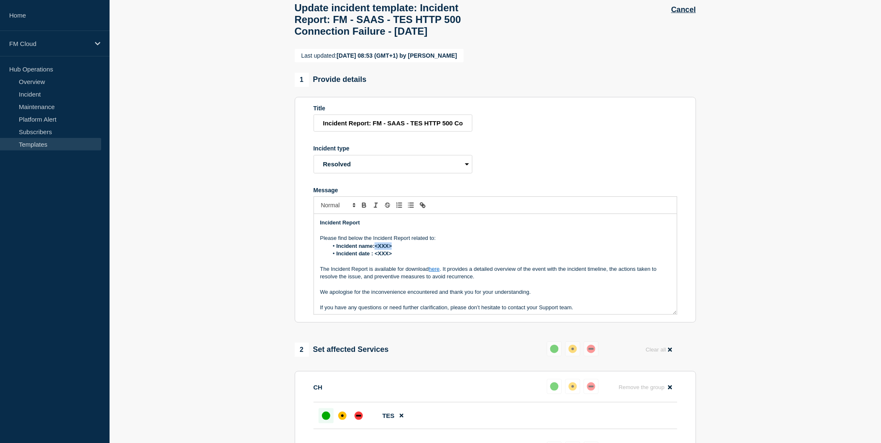
drag, startPoint x: 391, startPoint y: 253, endPoint x: 375, endPoint y: 252, distance: 15.9
click at [375, 249] on strong "Incident name:<XXX>" at bounding box center [364, 246] width 56 height 6
drag, startPoint x: 398, startPoint y: 262, endPoint x: 375, endPoint y: 260, distance: 23.1
click at [375, 257] on li "Incident date : <XXX>" at bounding box center [499, 254] width 342 height 8
click at [381, 257] on strong "Incident date : [DATE]" at bounding box center [364, 253] width 56 height 6
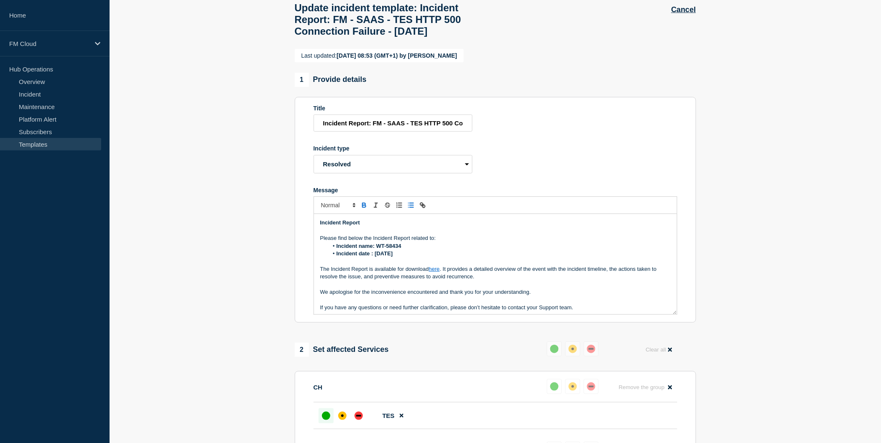
click at [386, 257] on strong "Incident date : [DATE]" at bounding box center [364, 253] width 56 height 6
drag, startPoint x: 386, startPoint y: 260, endPoint x: 377, endPoint y: 260, distance: 9.2
click at [377, 257] on strong "Incident date : [DATE]" at bounding box center [364, 253] width 56 height 6
click at [453, 257] on li "Incident date : [DATE]" at bounding box center [499, 254] width 342 height 8
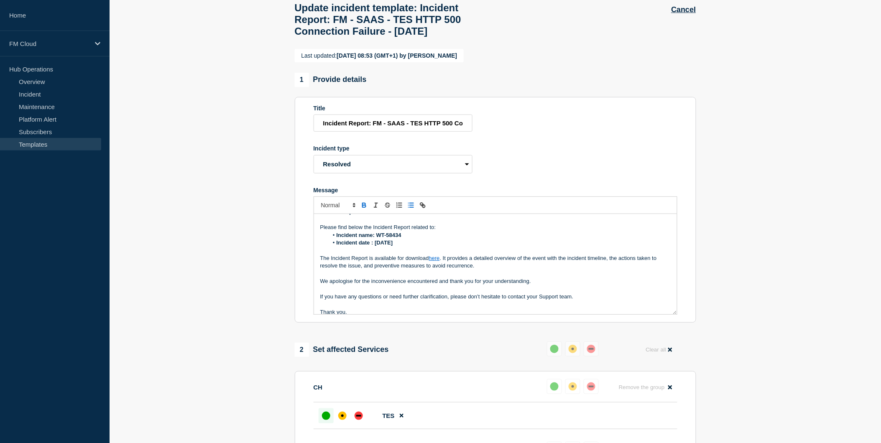
scroll to position [0, 0]
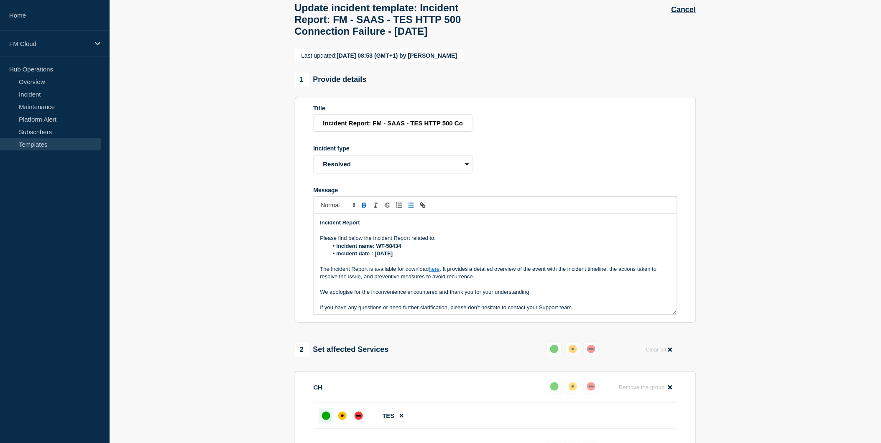
click at [433, 272] on link "here" at bounding box center [434, 269] width 11 height 6
click at [463, 287] on link at bounding box center [453, 283] width 20 height 6
type input "[URL][DOMAIN_NAME]"
click at [408, 289] on input "[URL][DOMAIN_NAME]" at bounding box center [437, 283] width 71 height 11
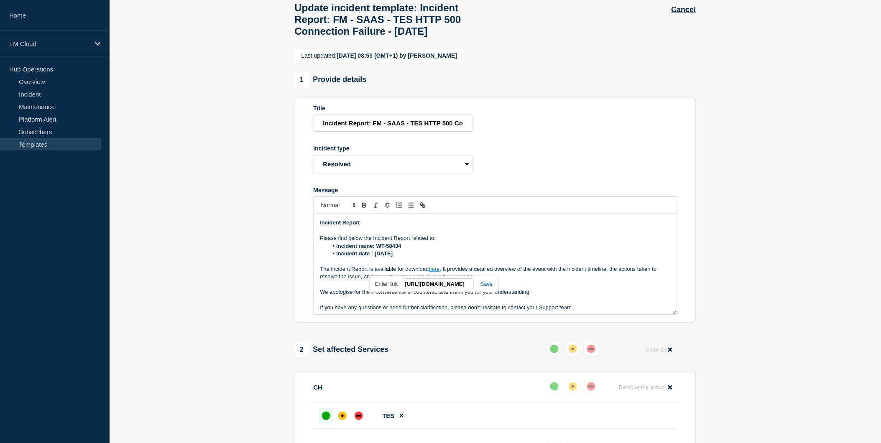
drag, startPoint x: 405, startPoint y: 292, endPoint x: 519, endPoint y: 291, distance: 114.1
click at [519, 291] on div "Incident Report Please find below the Incident Report related to: Incident name…" at bounding box center [495, 264] width 364 height 101
paste input "[URL][DOMAIN_NAME]"
type input "[URL][DOMAIN_NAME]"
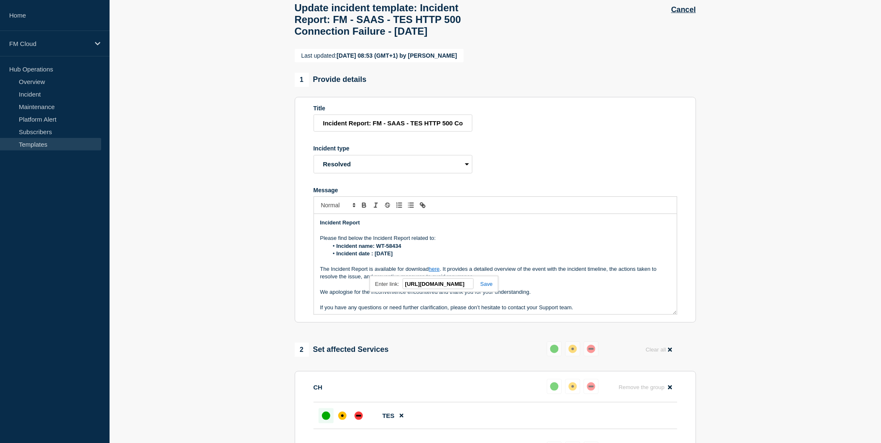
click at [483, 287] on link at bounding box center [483, 284] width 19 height 6
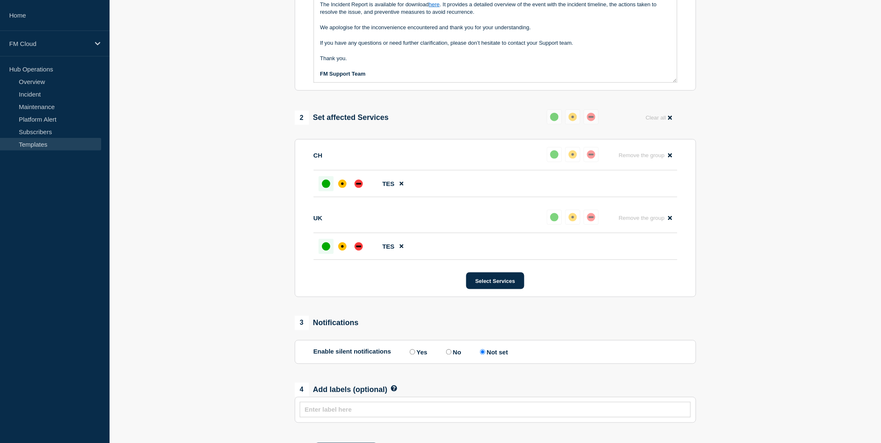
scroll to position [326, 0]
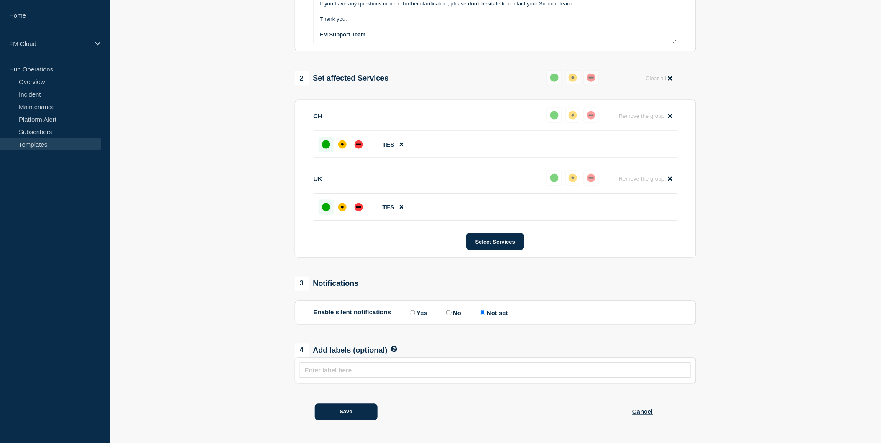
click at [414, 313] on input "Yes" at bounding box center [412, 312] width 5 height 5
radio input "true"
click at [393, 348] on icon at bounding box center [394, 349] width 6 height 6
click at [485, 313] on input "Not set" at bounding box center [482, 312] width 5 height 5
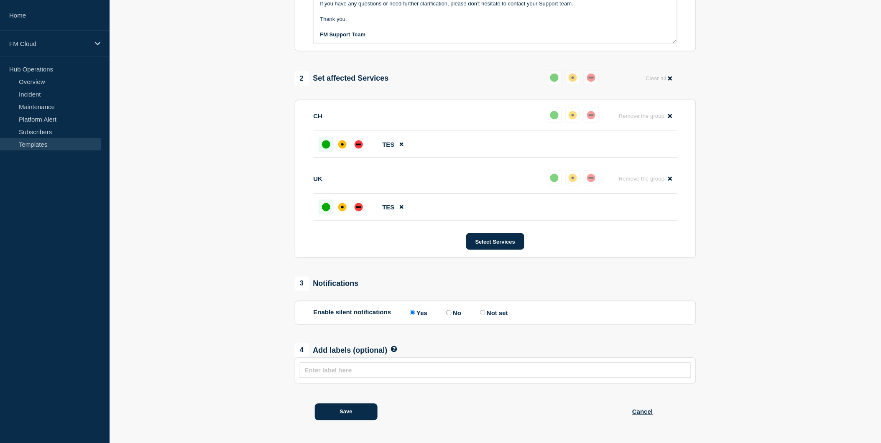
radio input "true"
radio input "false"
radio input "true"
click at [356, 411] on button "Save" at bounding box center [346, 412] width 63 height 17
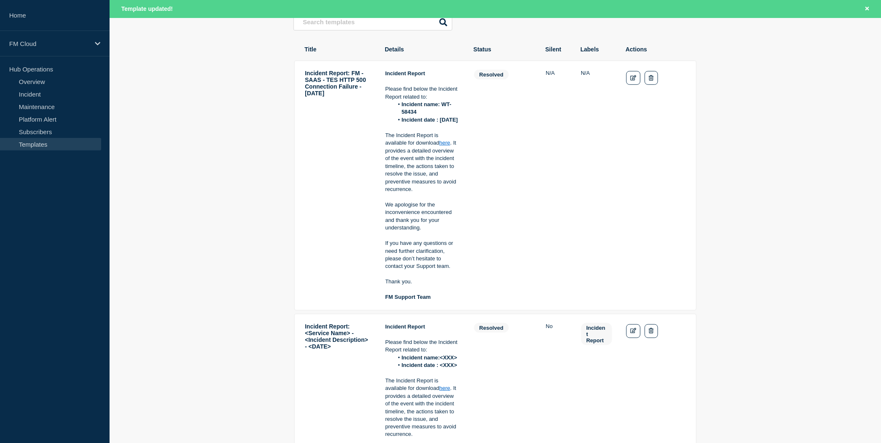
scroll to position [93, 0]
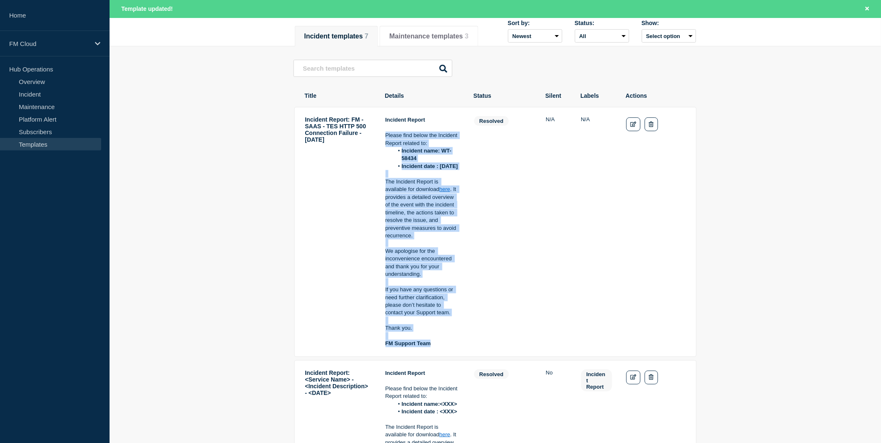
drag, startPoint x: 435, startPoint y: 352, endPoint x: 386, endPoint y: 138, distance: 219.0
click at [386, 138] on div "Incident Report Please find below the Incident Report related to: Incident name…" at bounding box center [422, 232] width 74 height 232
drag, startPoint x: 386, startPoint y: 138, endPoint x: 396, endPoint y: 135, distance: 10.3
copy div "Please find below the Incident Report related to: Incident name: WT-58434 Incid…"
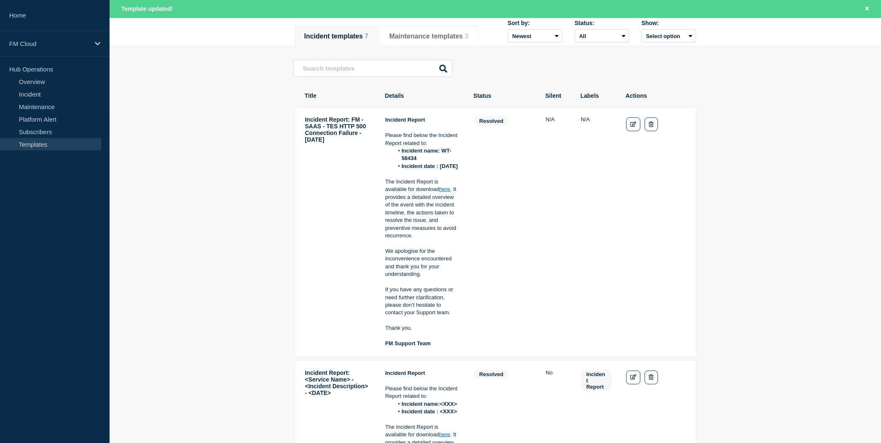
click at [621, 243] on tr "Incident Report: FM - SAAS - TES HTTP 500 Connection Failure - [DATE] Incident …" at bounding box center [495, 232] width 402 height 250
click at [47, 99] on link "Incident" at bounding box center [50, 94] width 101 height 13
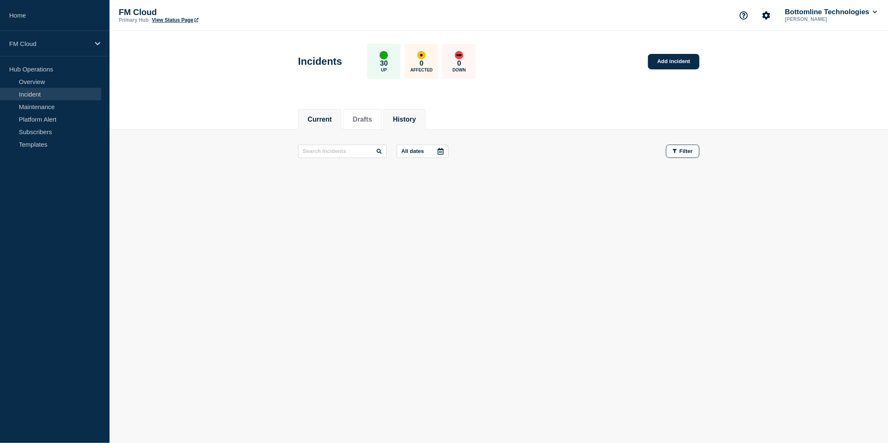
click at [416, 119] on button "History" at bounding box center [404, 120] width 23 height 8
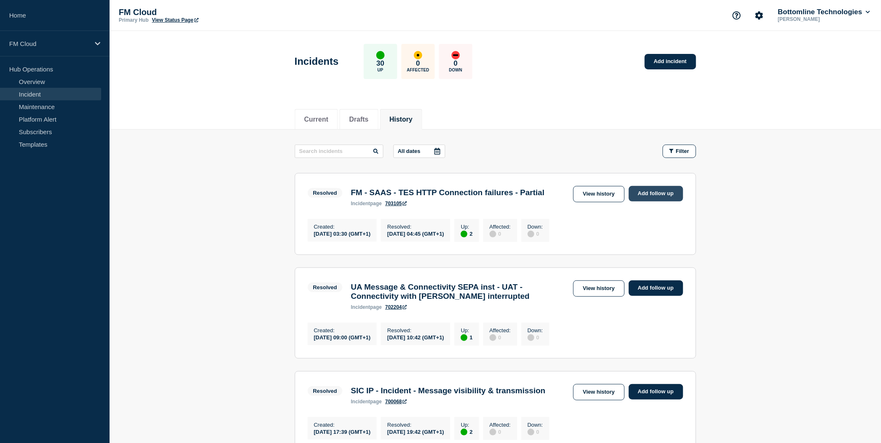
click at [653, 193] on link "Add follow up" at bounding box center [656, 193] width 54 height 15
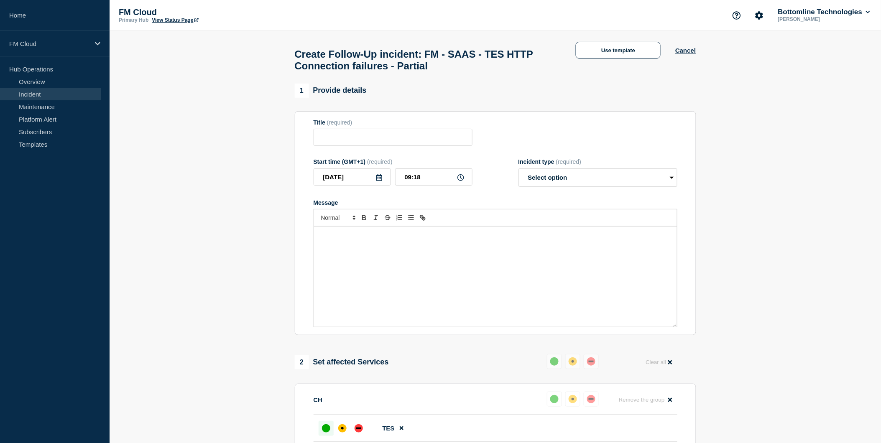
type input "FM - SAAS - TES HTTP Connection failures - Partial"
click at [576, 181] on select "Select option Investigating Identified Monitoring Resolved" at bounding box center [597, 177] width 159 height 18
select select "resolved"
click at [518, 173] on select "Select option Investigating Identified Monitoring Resolved" at bounding box center [597, 177] width 159 height 18
click at [363, 257] on div "Message" at bounding box center [495, 277] width 363 height 100
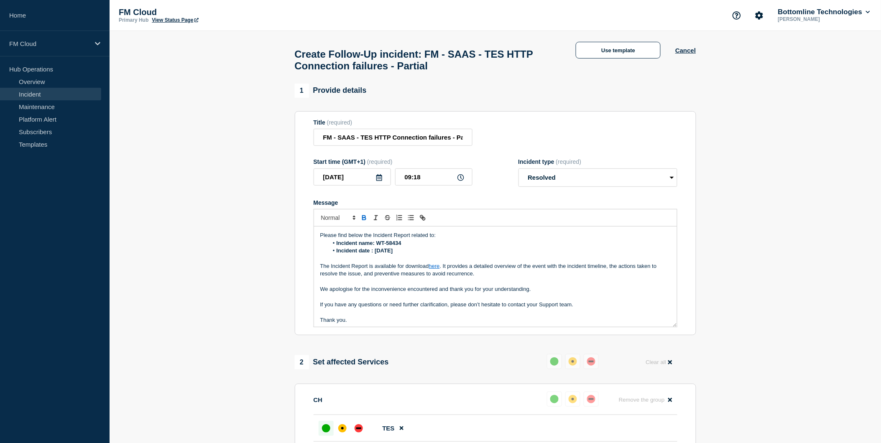
click at [435, 269] on link "here" at bounding box center [434, 266] width 11 height 6
click at [588, 261] on p "Message" at bounding box center [495, 259] width 350 height 8
click at [380, 181] on icon at bounding box center [379, 177] width 7 height 7
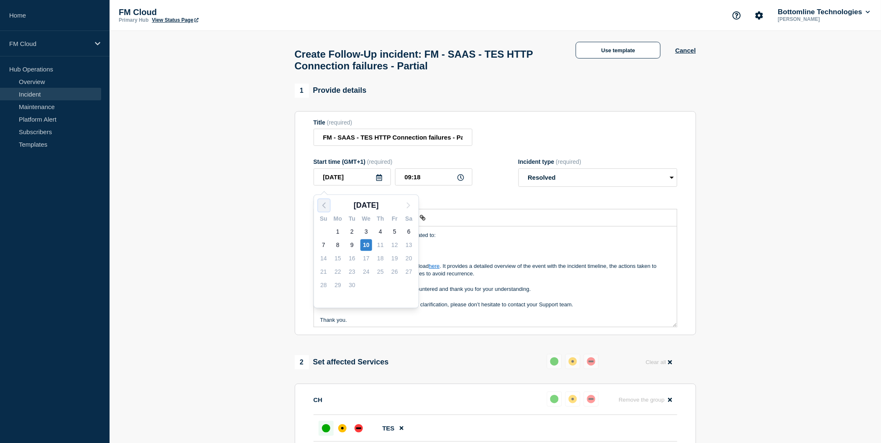
click at [324, 204] on polyline "button" at bounding box center [324, 205] width 3 height 5
click at [368, 285] on div "27" at bounding box center [366, 286] width 12 height 12
type input "[DATE]"
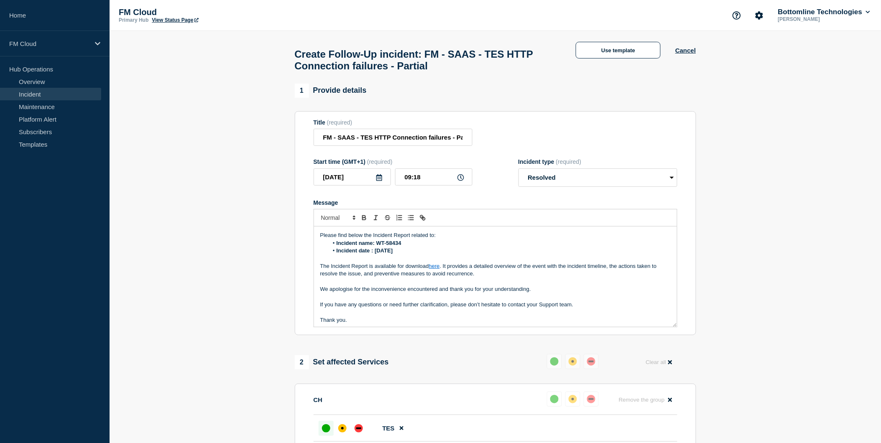
click at [459, 181] on icon at bounding box center [460, 177] width 7 height 7
click at [440, 178] on input "09:18" at bounding box center [433, 176] width 77 height 17
drag, startPoint x: 411, startPoint y: 183, endPoint x: 400, endPoint y: 183, distance: 10.9
click at [400, 183] on input "09:18" at bounding box center [433, 176] width 77 height 17
type input "02:45"
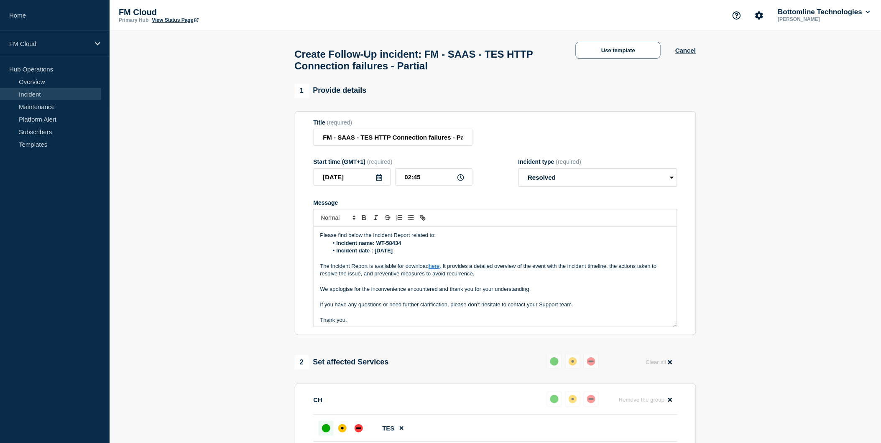
click at [503, 198] on form "Title (required) FM - SAAS - TES HTTP Connection failures - Partial Start time …" at bounding box center [495, 223] width 364 height 209
click at [352, 141] on input "FM - SAAS - TES HTTP Connection failures - Partial" at bounding box center [392, 137] width 159 height 17
drag, startPoint x: 331, startPoint y: 140, endPoint x: 300, endPoint y: 140, distance: 31.3
click at [300, 140] on section "Title (required) FM - SAAS - TES HTTP Connection failures - Partial Start time …" at bounding box center [495, 223] width 401 height 224
click at [349, 143] on input "FM - SAAS - TES HTTP Connection failures - Partial" at bounding box center [392, 137] width 159 height 17
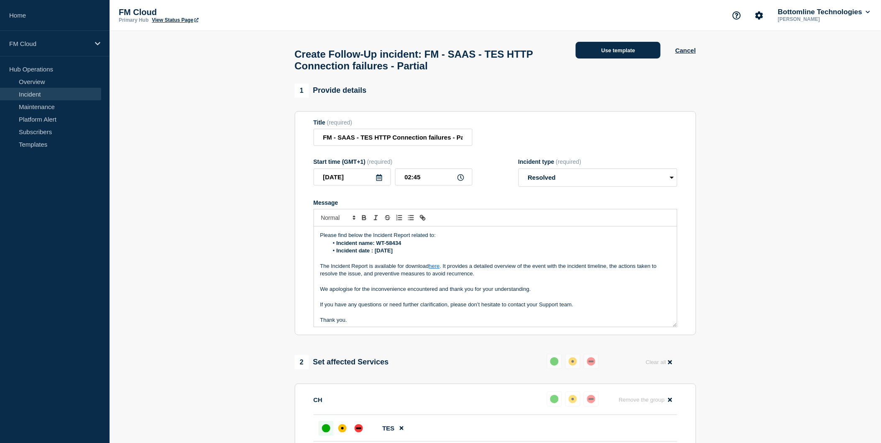
click at [602, 50] on button "Use template" at bounding box center [618, 50] width 85 height 17
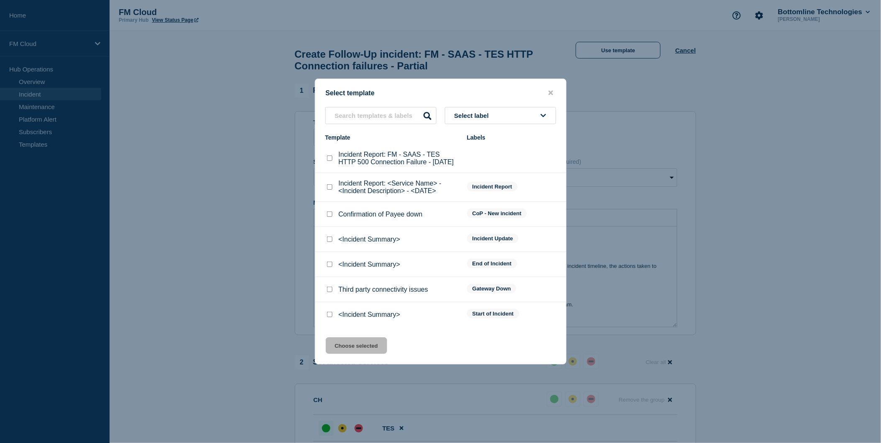
click at [329, 161] on input "Incident Report: FM - SAAS - TES HTTP 500 Connection Failure - 27/08/2025 check…" at bounding box center [329, 157] width 5 height 5
checkbox input "true"
click at [366, 352] on button "Choose selected" at bounding box center [356, 345] width 61 height 17
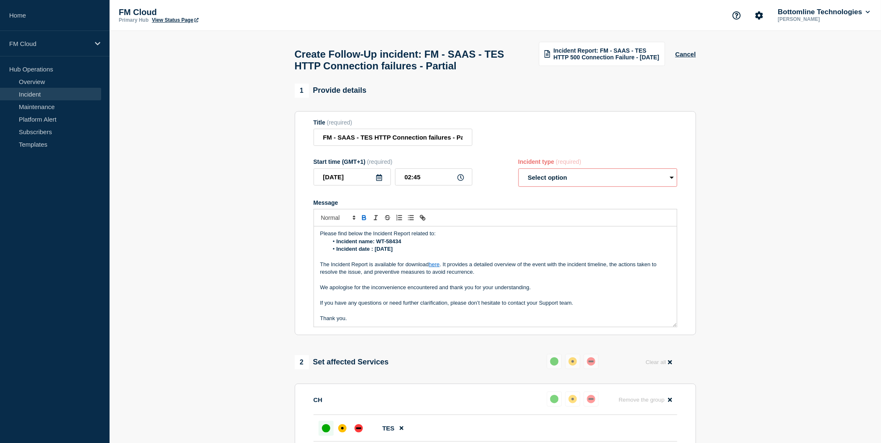
scroll to position [33, 0]
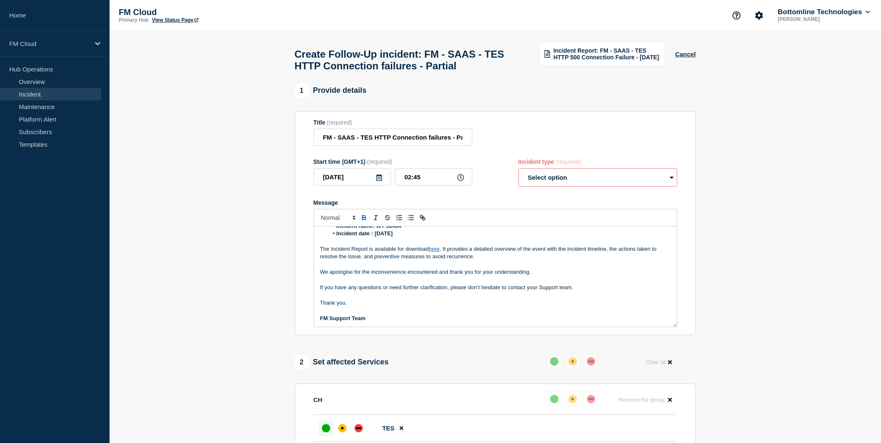
click at [436, 252] on link "here" at bounding box center [434, 249] width 11 height 6
click at [578, 298] on p "Message" at bounding box center [495, 296] width 350 height 8
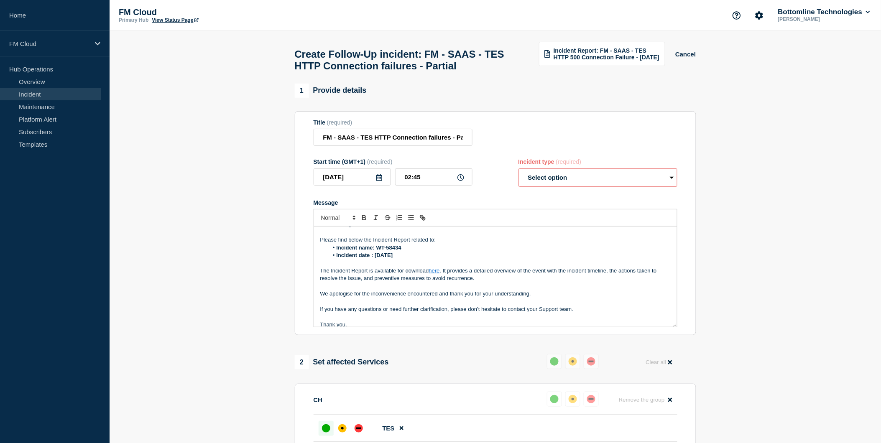
scroll to position [0, 0]
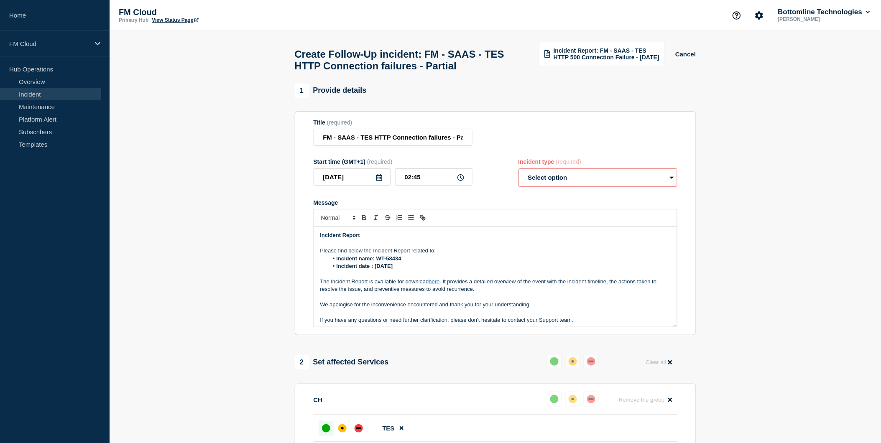
click at [574, 173] on select "Select option Investigating Identified Monitoring Resolved" at bounding box center [597, 177] width 159 height 18
select select "resolved"
click at [518, 173] on select "Select option Investigating Identified Monitoring Resolved" at bounding box center [597, 177] width 159 height 18
click at [619, 184] on select "Select option Investigating Identified Monitoring Resolved" at bounding box center [597, 177] width 159 height 18
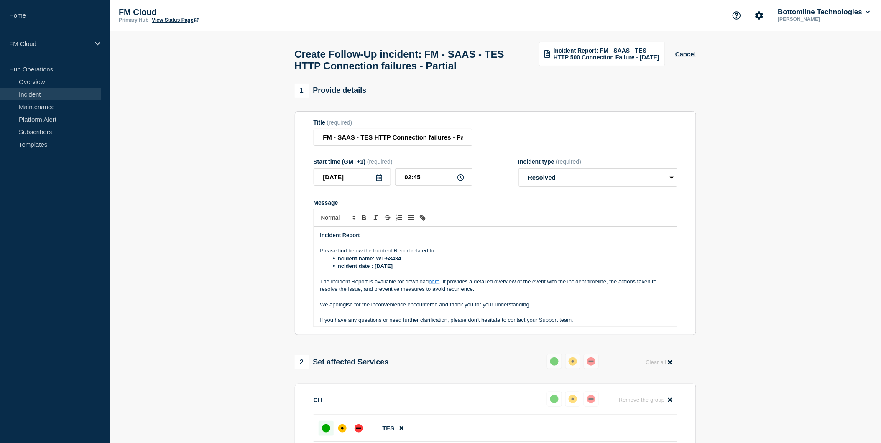
drag, startPoint x: 351, startPoint y: 140, endPoint x: 304, endPoint y: 140, distance: 47.2
click at [304, 140] on section "Title (required) FM - SAAS - TES HTTP Connection failures - Partial Start time …" at bounding box center [495, 223] width 401 height 224
click at [323, 144] on input "FM - SAAS - TES HTTP Connection failures - Partial" at bounding box center [392, 137] width 159 height 17
drag, startPoint x: 323, startPoint y: 144, endPoint x: 511, endPoint y: 144, distance: 188.1
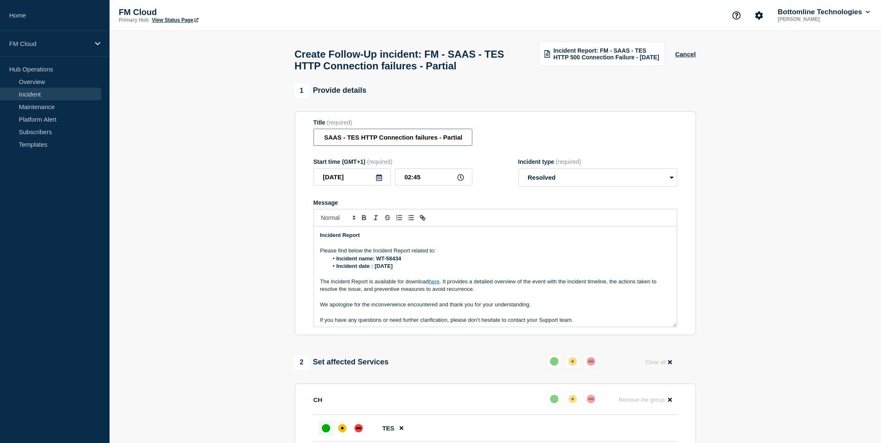
click at [511, 144] on div "Title (required) FM - SAAS - TES HTTP Connection failures - Partial" at bounding box center [495, 132] width 364 height 27
paste input "Incident Report: FM - SAAS - TES HTTP 500 Connection Failure - [DATE]"
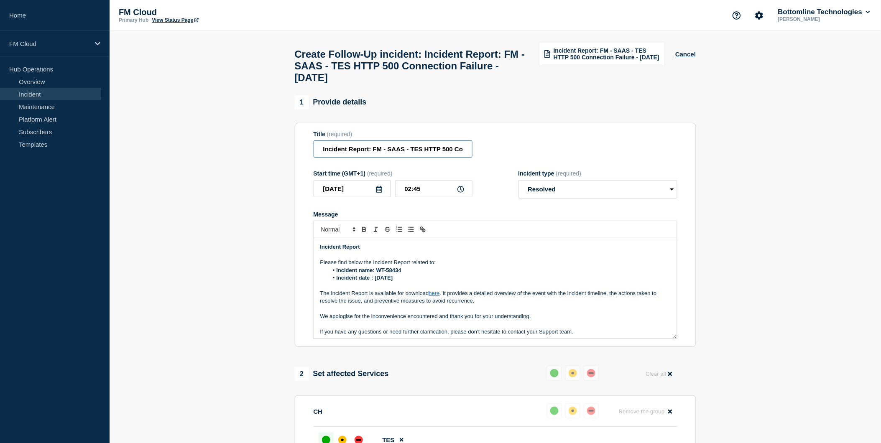
drag, startPoint x: 440, startPoint y: 157, endPoint x: 250, endPoint y: 157, distance: 189.8
type input "Incident Report: FM - SAAS - TES HTTP 500 Connection Failure - [DATE]"
click at [610, 148] on div "Title (required) Incident Report: FM - SAAS - TES HTTP 500 Connection Failure -…" at bounding box center [495, 144] width 364 height 27
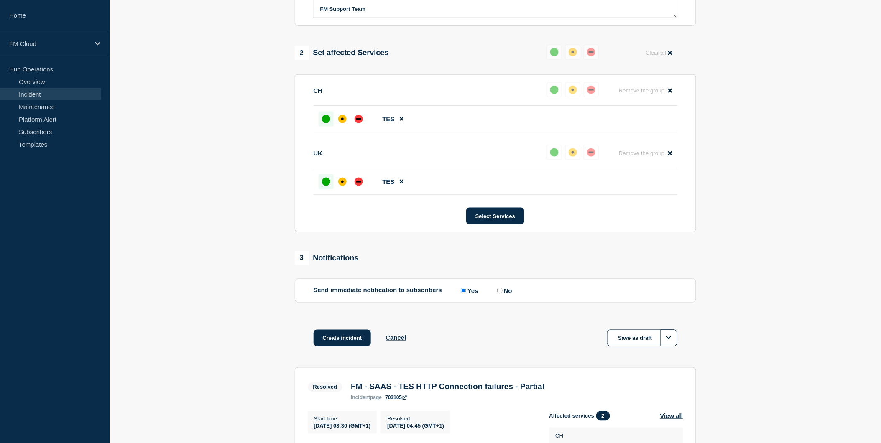
scroll to position [325, 0]
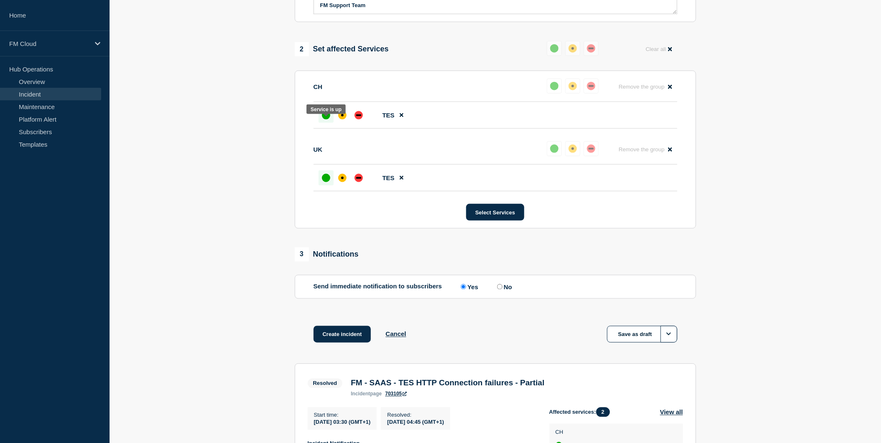
click at [326, 120] on div "up" at bounding box center [326, 115] width 8 height 8
click at [325, 182] on div "up" at bounding box center [326, 178] width 8 height 8
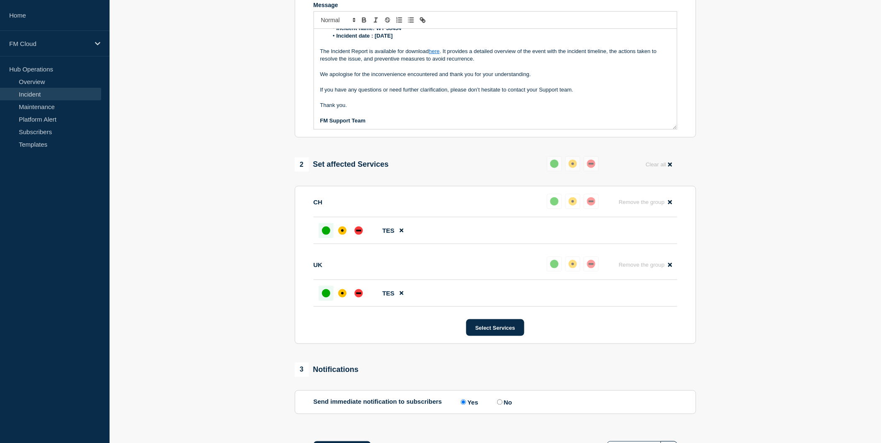
scroll to position [278, 0]
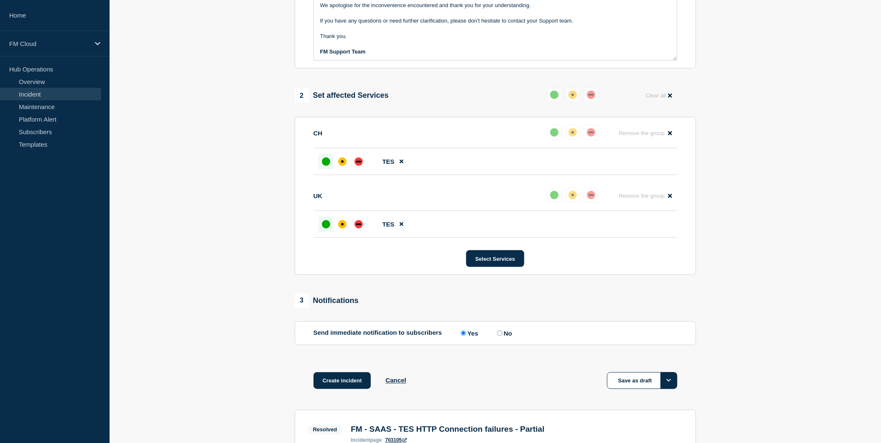
click at [673, 388] on button "Options" at bounding box center [668, 380] width 17 height 17
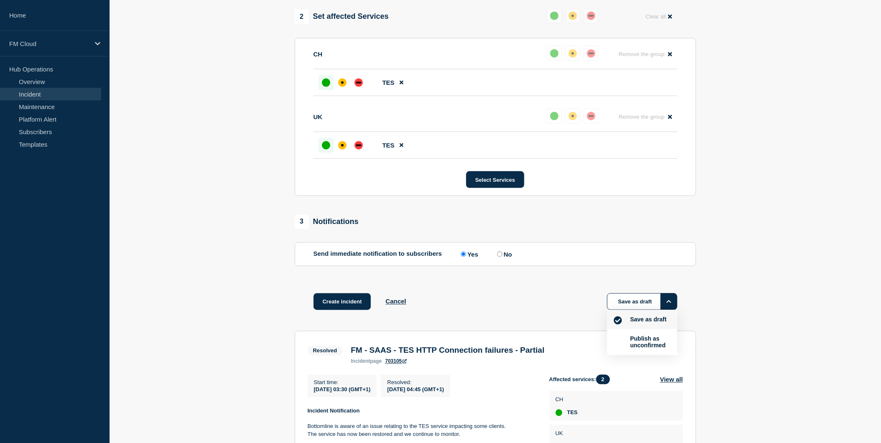
scroll to position [371, 0]
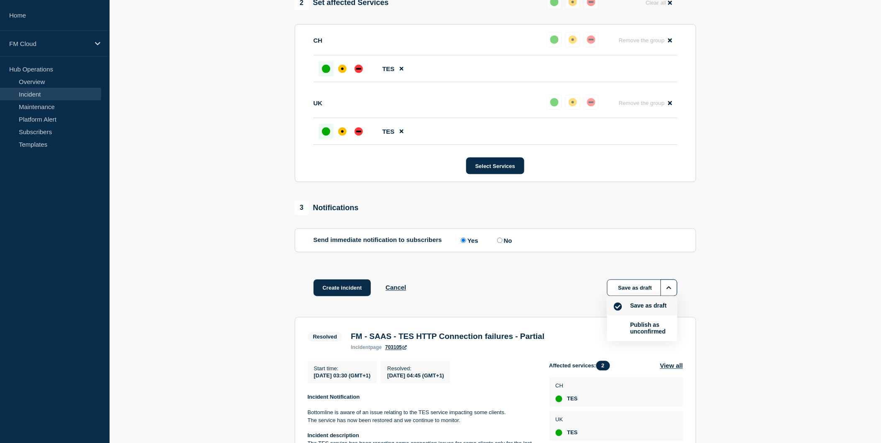
click at [642, 310] on button "Save as draft" at bounding box center [648, 306] width 41 height 8
click at [634, 296] on button "Save as draft" at bounding box center [642, 288] width 70 height 17
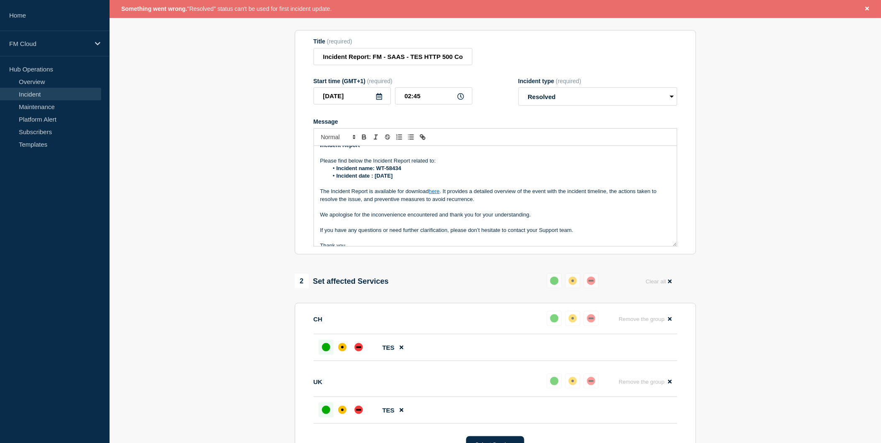
scroll to position [0, 0]
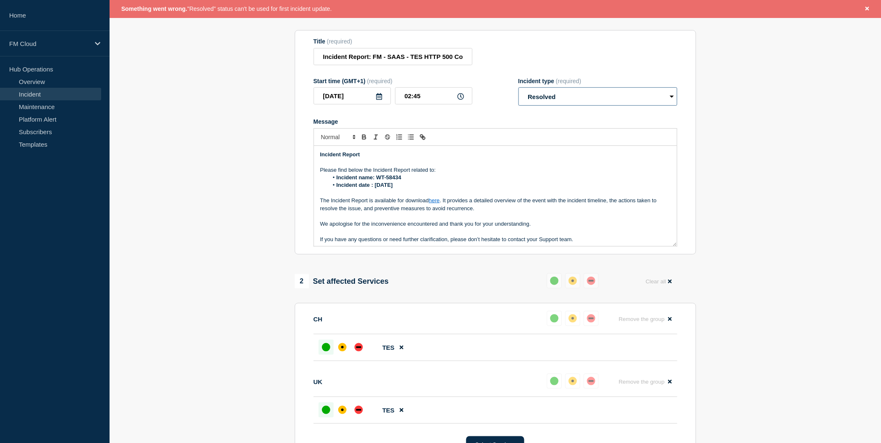
click at [577, 106] on select "Select option Investigating Identified Monitoring Resolved" at bounding box center [597, 96] width 159 height 18
select select "identified"
click at [518, 95] on select "Select option Investigating Identified Monitoring Resolved" at bounding box center [597, 96] width 159 height 18
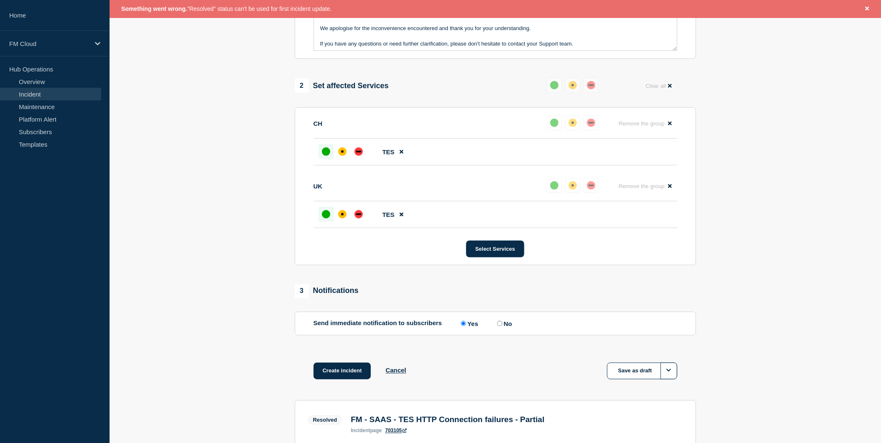
scroll to position [343, 0]
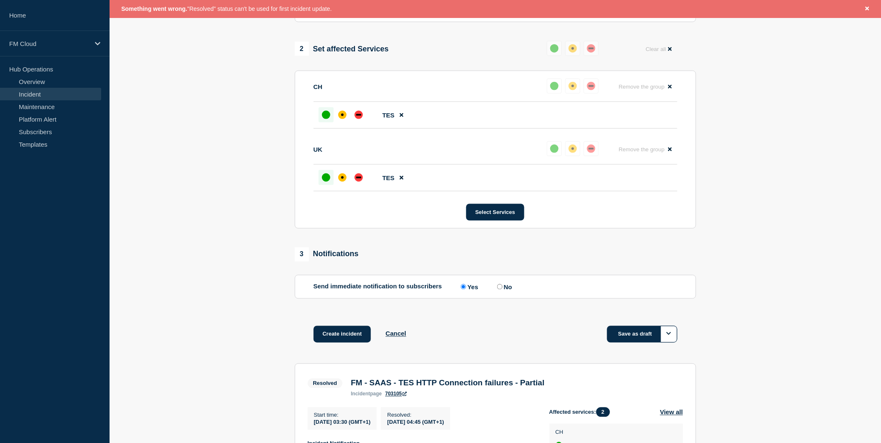
click at [648, 341] on button "Save as draft" at bounding box center [642, 334] width 70 height 17
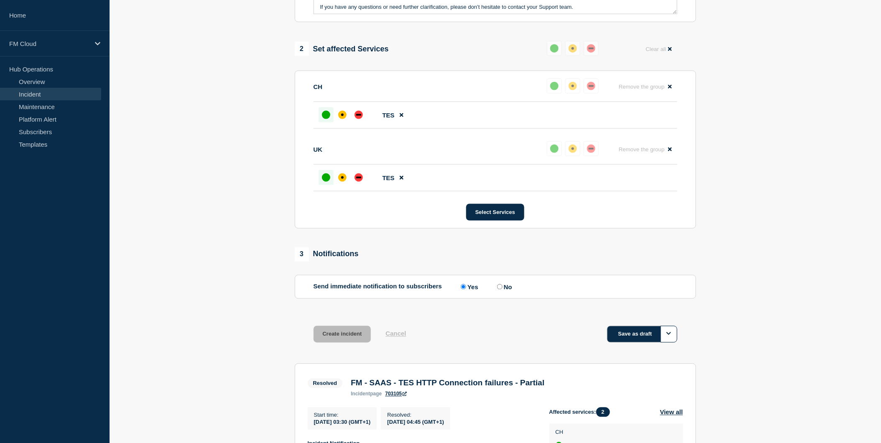
scroll to position [325, 0]
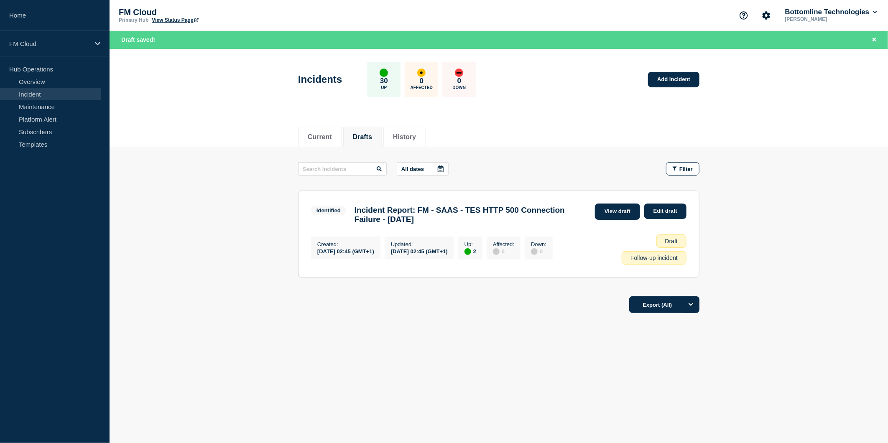
click at [625, 210] on link "View draft" at bounding box center [617, 212] width 45 height 16
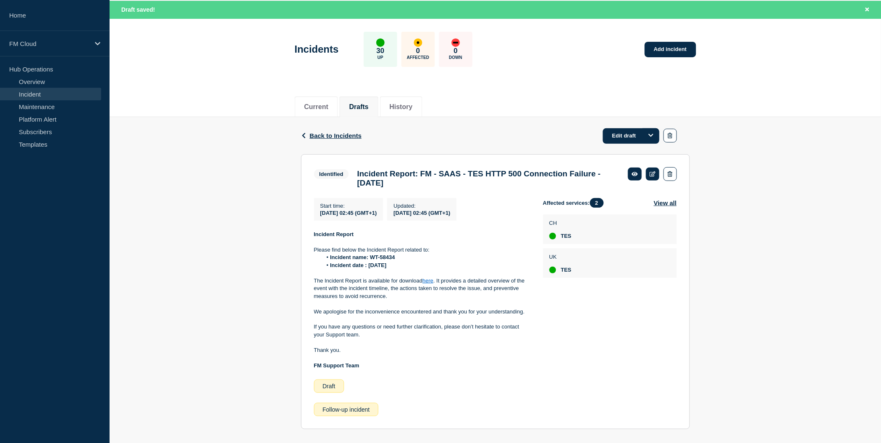
scroll to position [46, 0]
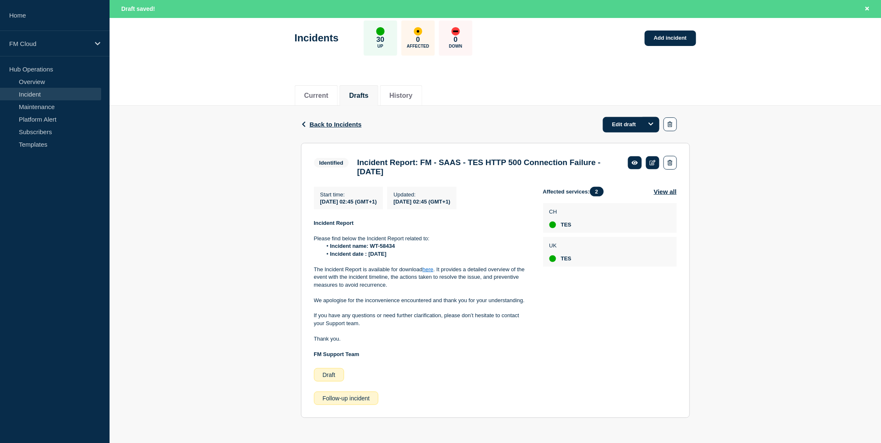
click at [428, 267] on link "here" at bounding box center [428, 269] width 11 height 6
click at [721, 365] on div "Back Back to Incidents Edit draft Identified Incident Report: FM - SAAS - TES H…" at bounding box center [495, 268] width 771 height 325
click at [650, 121] on icon "Options" at bounding box center [650, 123] width 5 height 5
click at [633, 143] on button "Edit draft" at bounding box center [638, 145] width 28 height 14
click at [312, 115] on div "Back Back to Incidents Edit draft" at bounding box center [495, 124] width 389 height 37
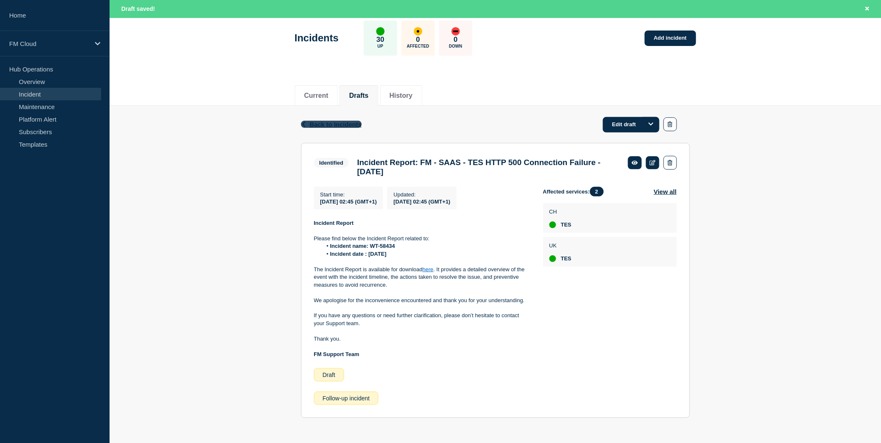
click at [323, 121] on span "Back to Incidents" at bounding box center [336, 124] width 52 height 7
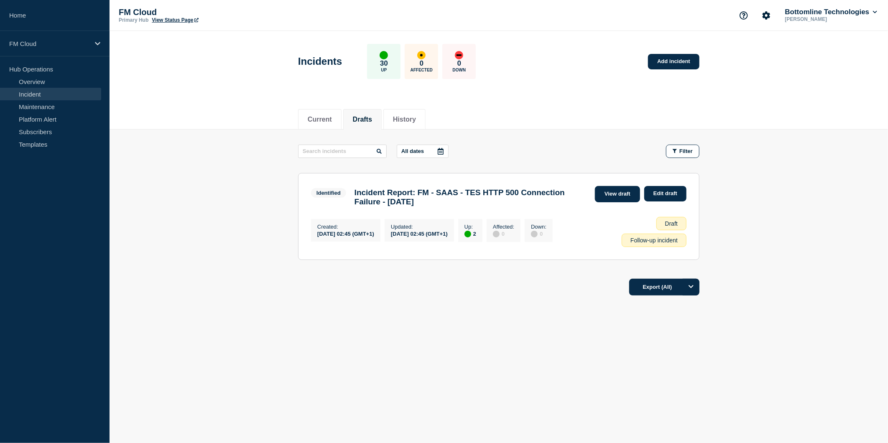
click at [621, 195] on link "View draft" at bounding box center [617, 194] width 45 height 16
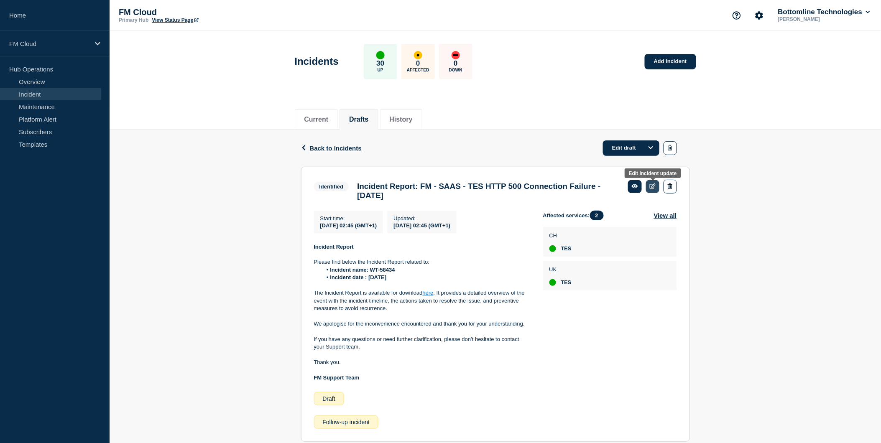
click at [651, 187] on icon at bounding box center [653, 185] width 6 height 5
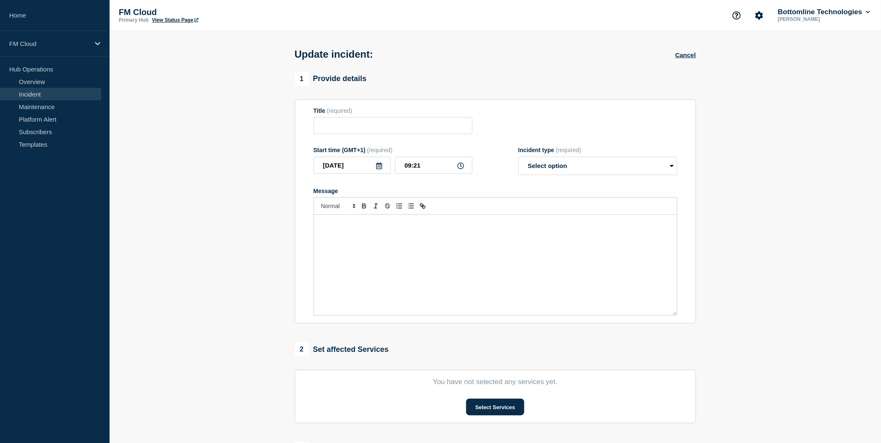
type input "Incident Report: FM - SAAS - TES HTTP 500 Connection Failure - [DATE]"
type input "[DATE]"
type input "02:45"
select select "identified"
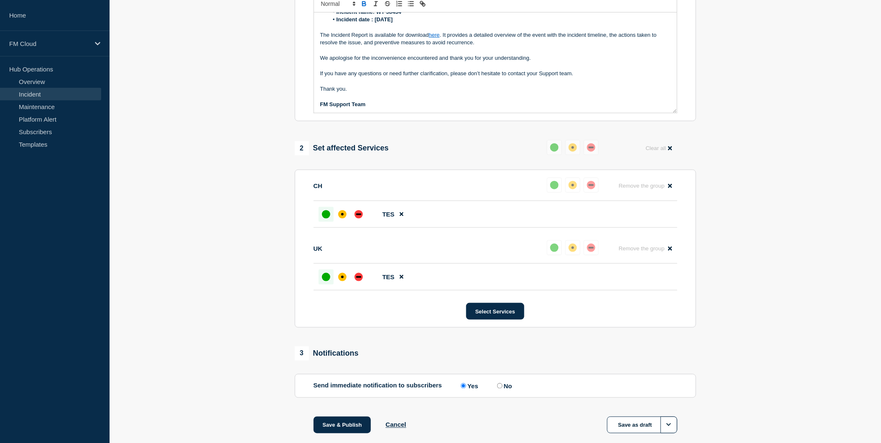
scroll to position [244, 0]
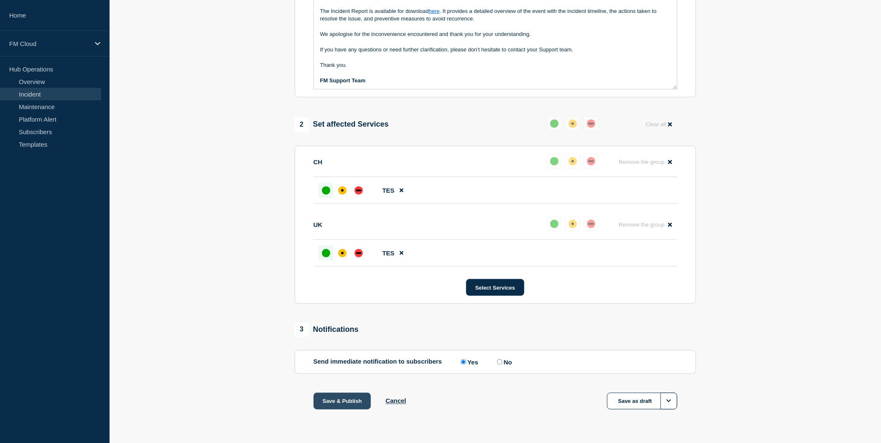
click at [350, 404] on button "Save & Publish" at bounding box center [342, 401] width 58 height 17
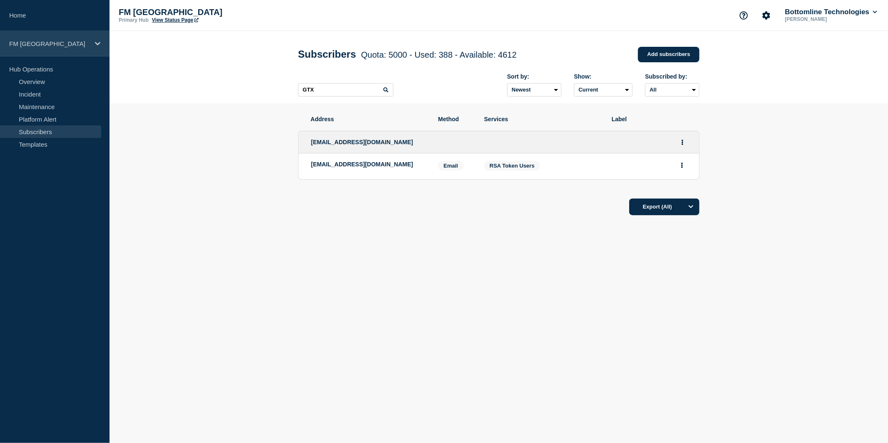
click at [64, 44] on p "FM [GEOGRAPHIC_DATA]" at bounding box center [49, 43] width 80 height 7
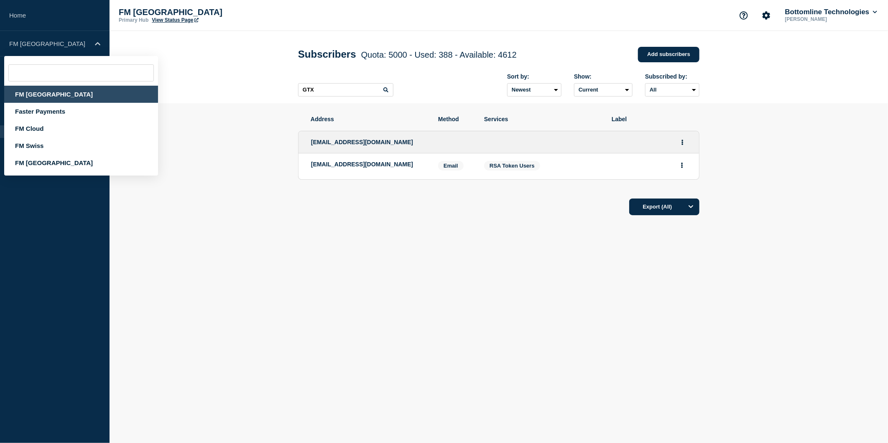
click at [248, 245] on section "Address Method Services Label [EMAIL_ADDRESS][DOMAIN_NAME] [EMAIL_ADDRESS][DOMA…" at bounding box center [499, 191] width 778 height 176
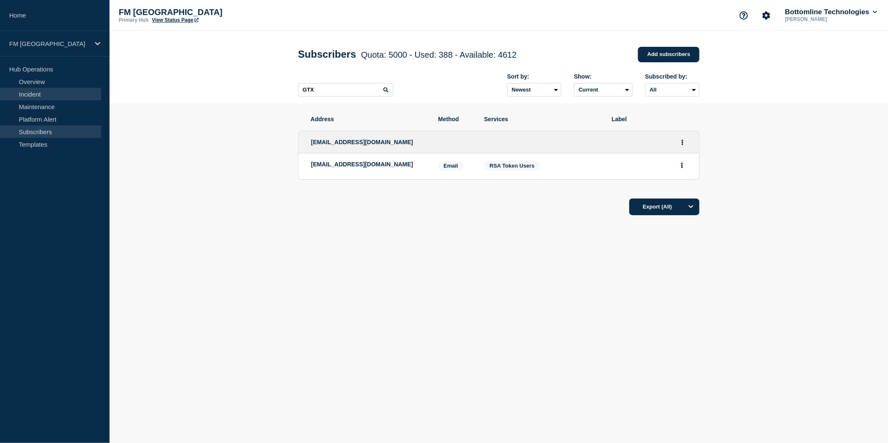
click at [51, 98] on link "Incident" at bounding box center [50, 94] width 101 height 13
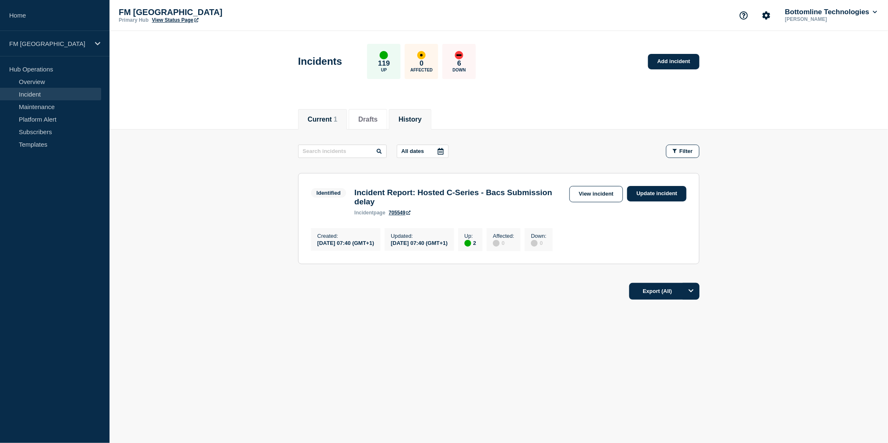
click at [418, 122] on button "History" at bounding box center [409, 120] width 23 height 8
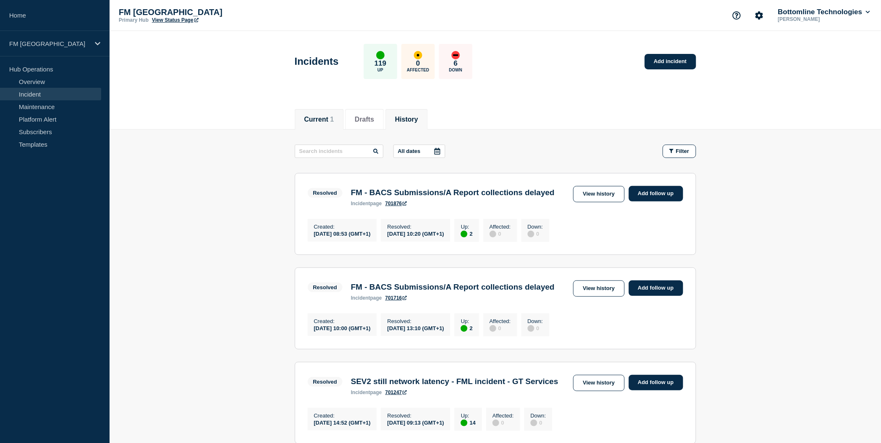
click at [339, 116] on li "Current 1" at bounding box center [319, 119] width 49 height 20
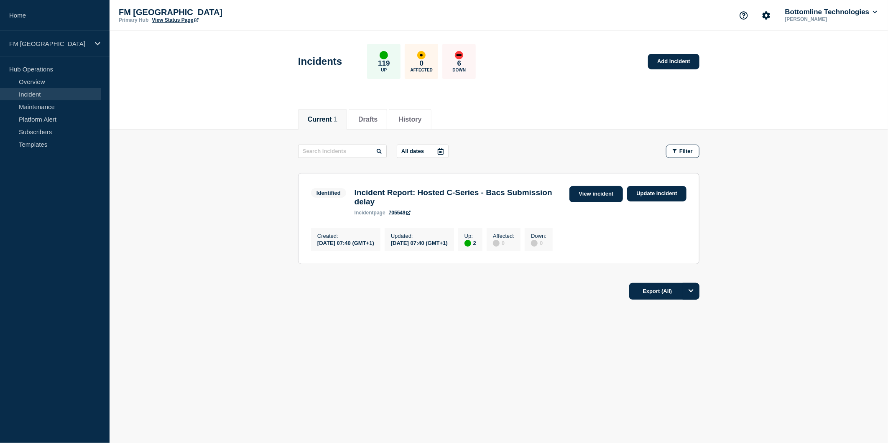
click at [592, 189] on link "View incident" at bounding box center [596, 194] width 54 height 16
